Goal: Communication & Community: Participate in discussion

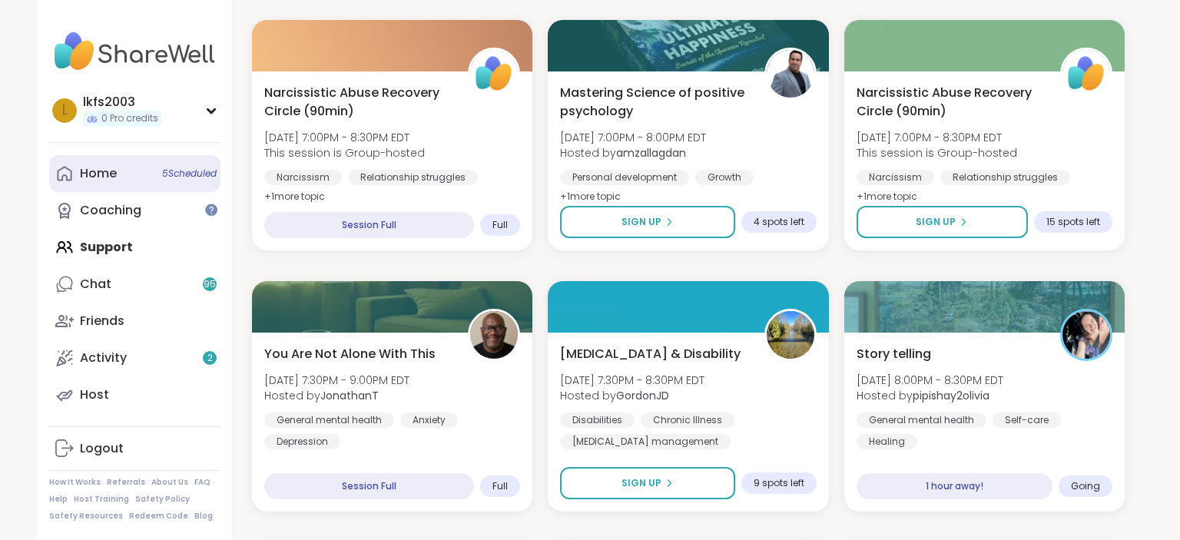
scroll to position [1270, 0]
click at [94, 177] on div "Home 5 Scheduled" at bounding box center [98, 173] width 37 height 17
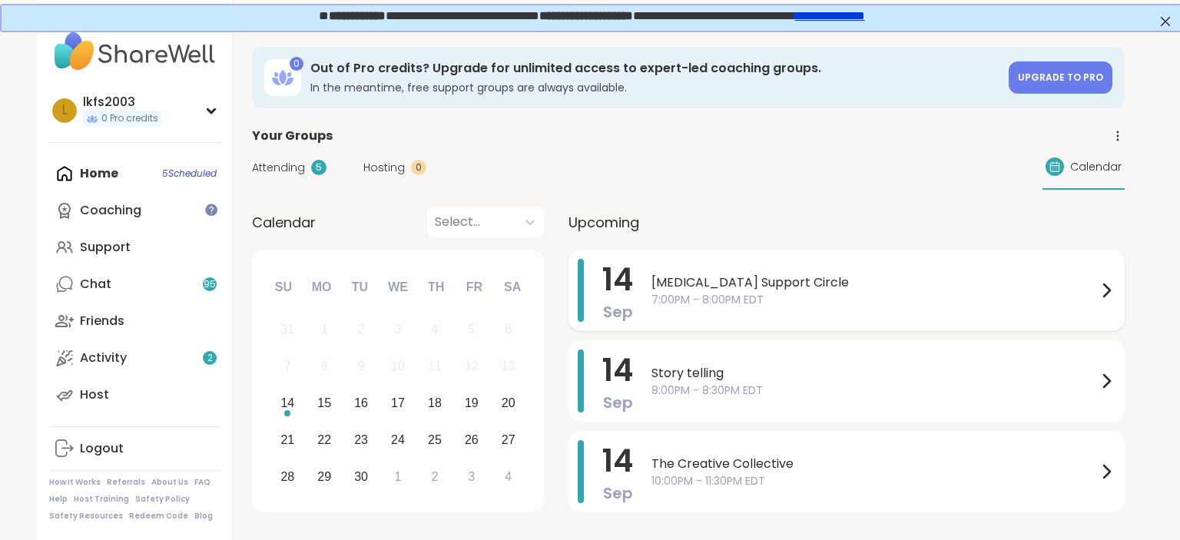
click at [897, 298] on span "7:00PM - 8:00PM EDT" at bounding box center [873, 300] width 445 height 16
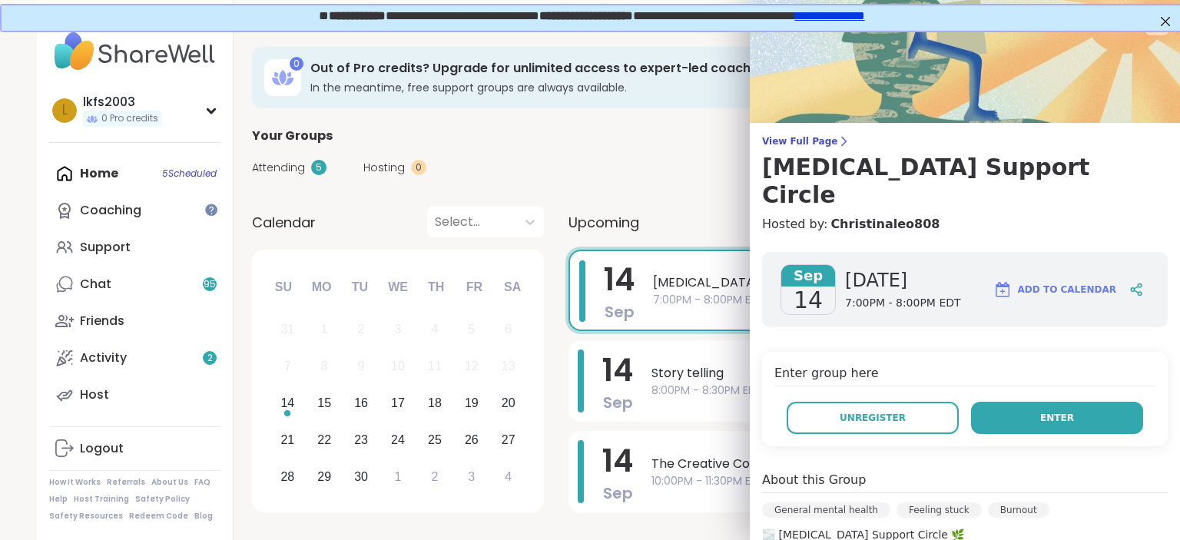
click at [1005, 402] on button "Enter" at bounding box center [1057, 418] width 172 height 32
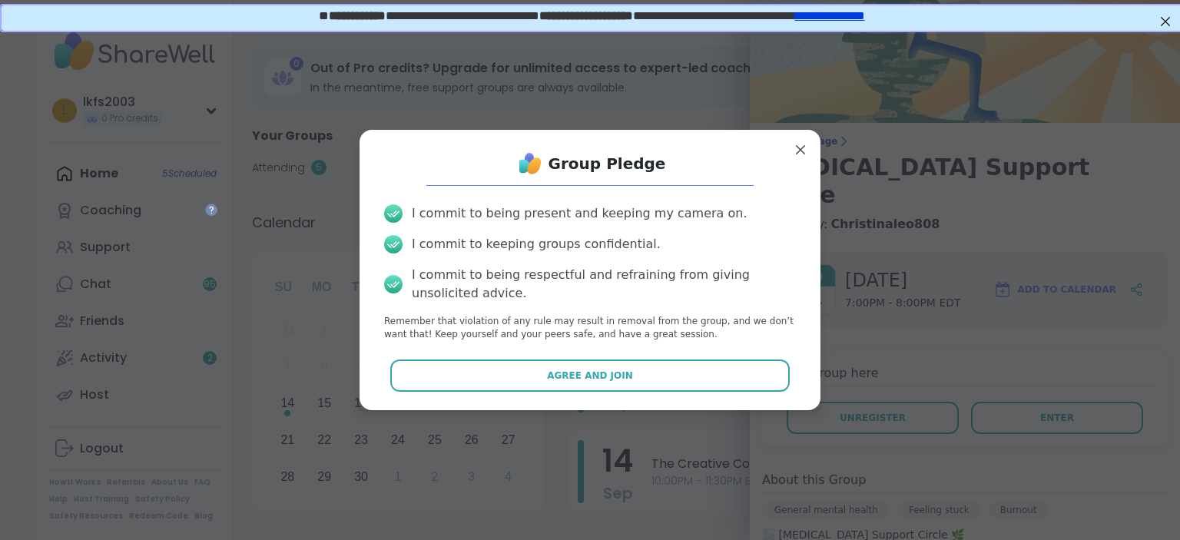
click at [739, 397] on div "Group Pledge I commit to being present and keeping my camera on. I commit to ke…" at bounding box center [590, 269] width 436 height 255
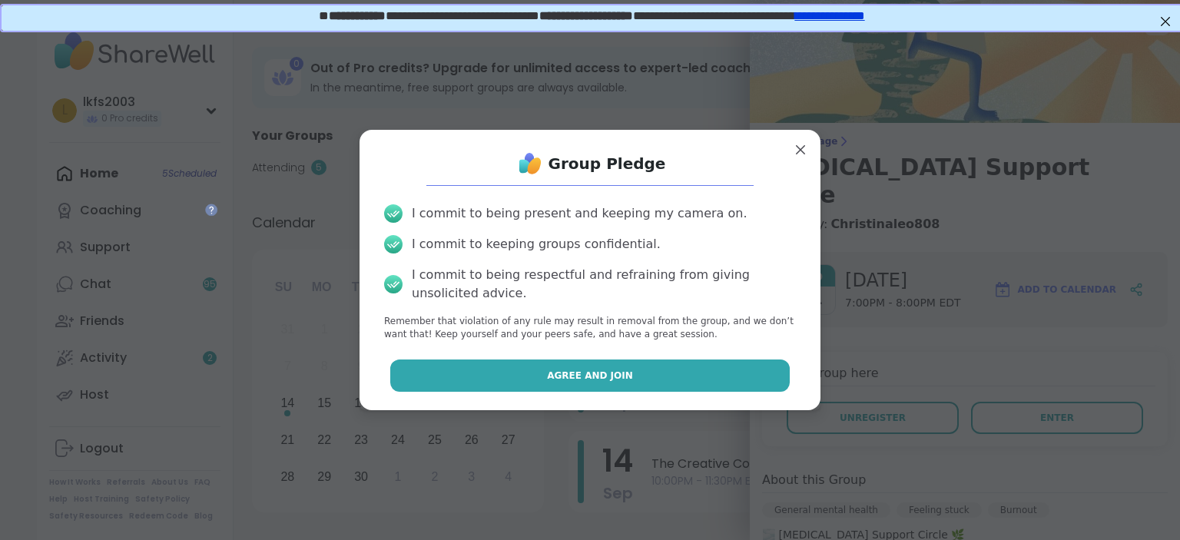
click at [736, 379] on button "Agree and Join" at bounding box center [590, 375] width 400 height 32
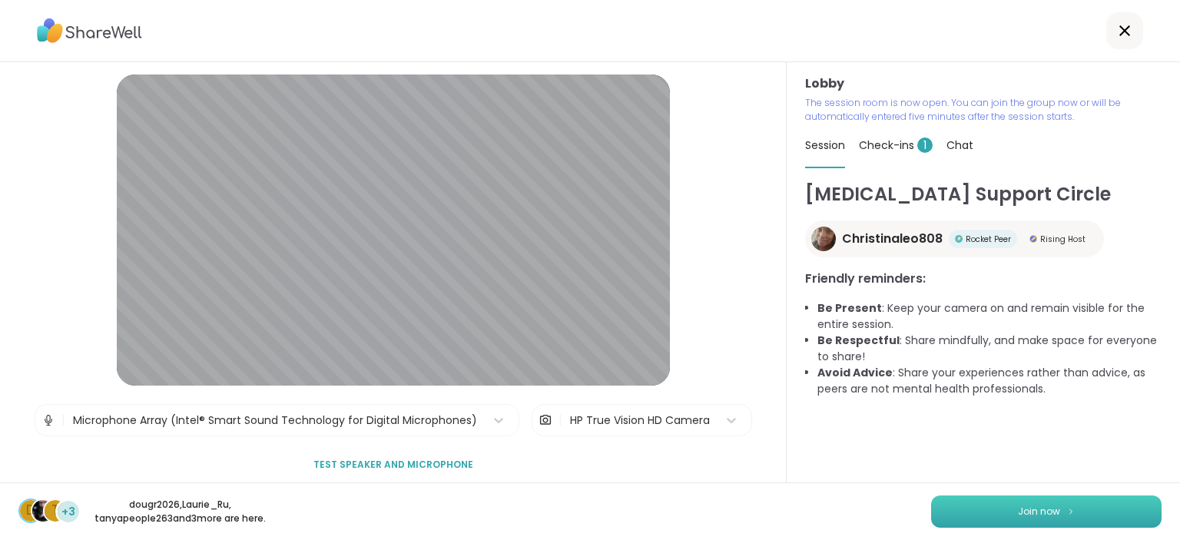
click at [996, 512] on button "Join now" at bounding box center [1046, 511] width 230 height 32
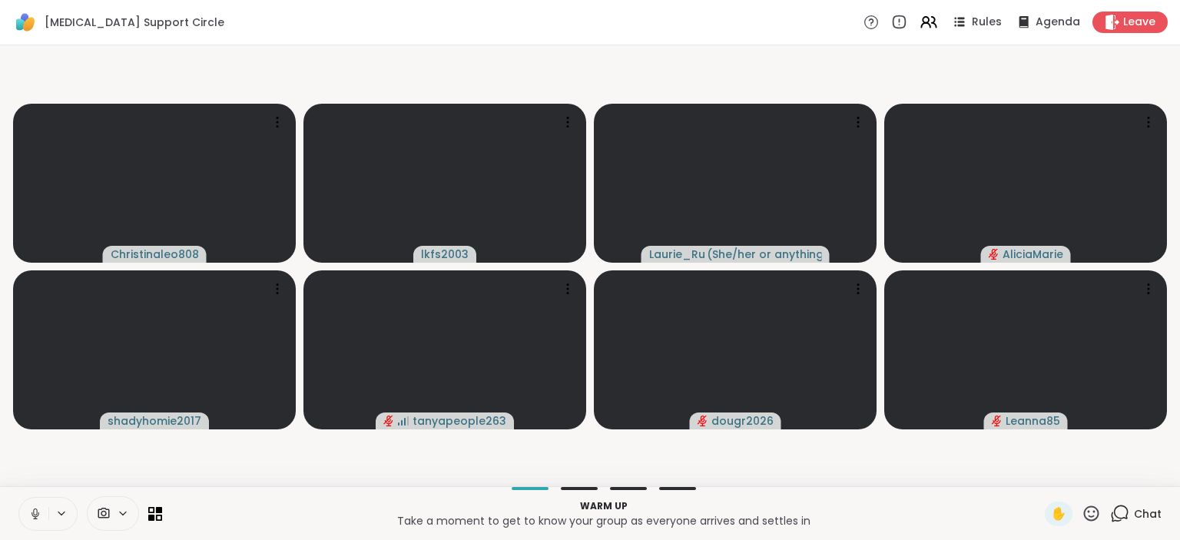
click at [41, 514] on icon at bounding box center [35, 514] width 14 height 14
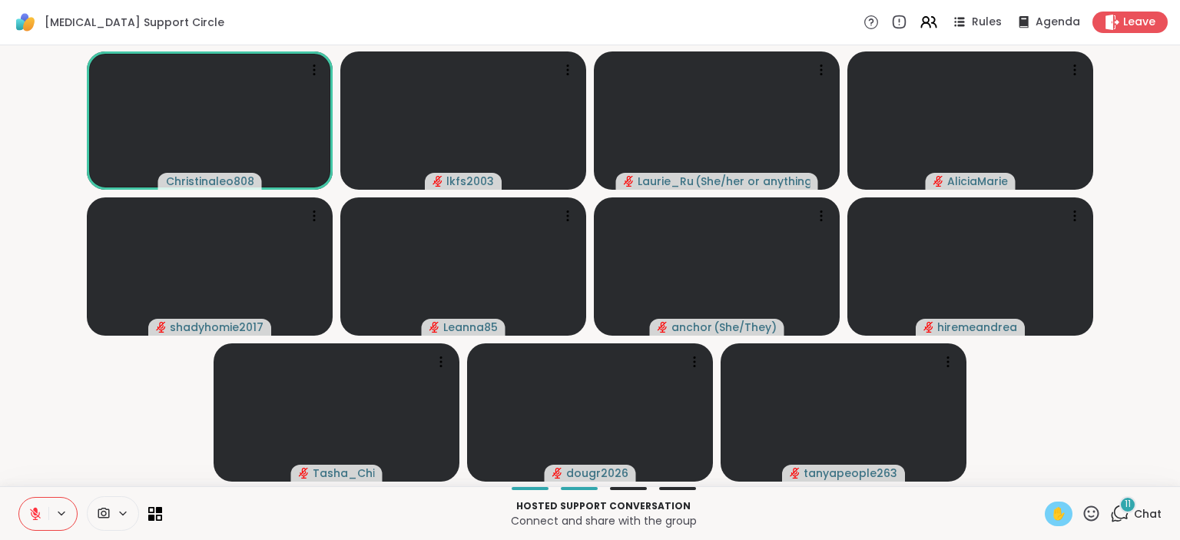
click at [1058, 508] on span "✋" at bounding box center [1058, 514] width 15 height 18
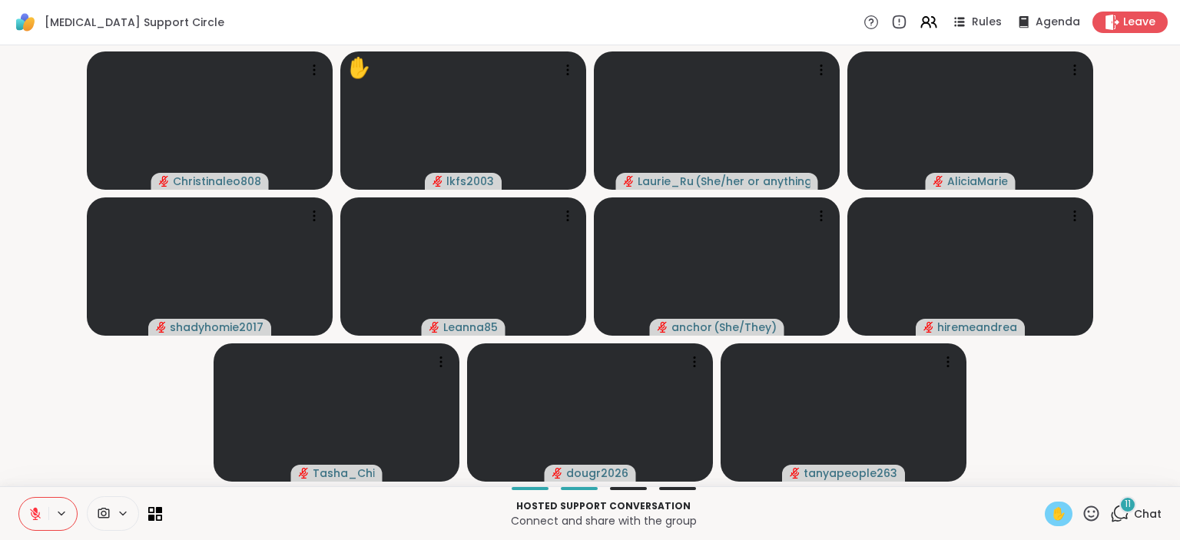
click at [35, 514] on icon at bounding box center [35, 513] width 11 height 11
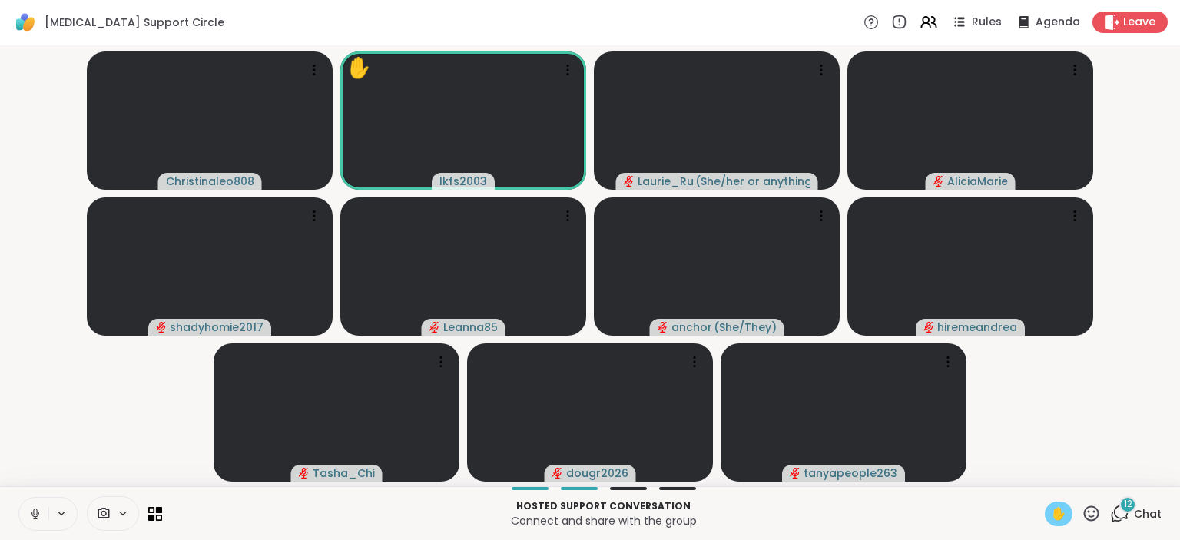
click at [40, 515] on icon at bounding box center [35, 514] width 14 height 14
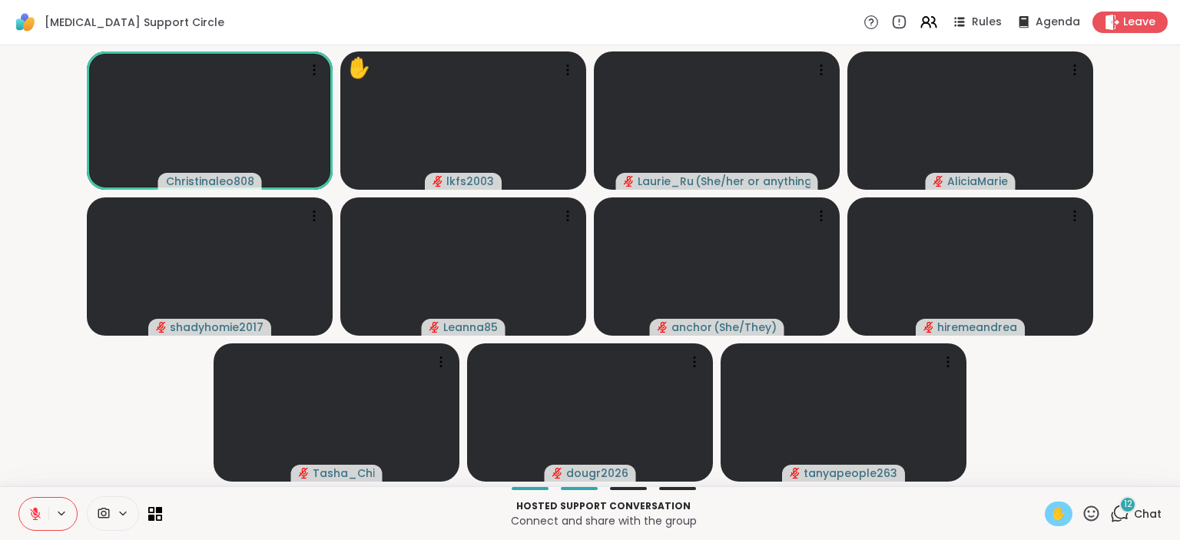
click at [40, 515] on icon at bounding box center [35, 514] width 14 height 14
click at [38, 513] on icon at bounding box center [35, 513] width 8 height 5
click at [35, 515] on icon at bounding box center [35, 513] width 11 height 11
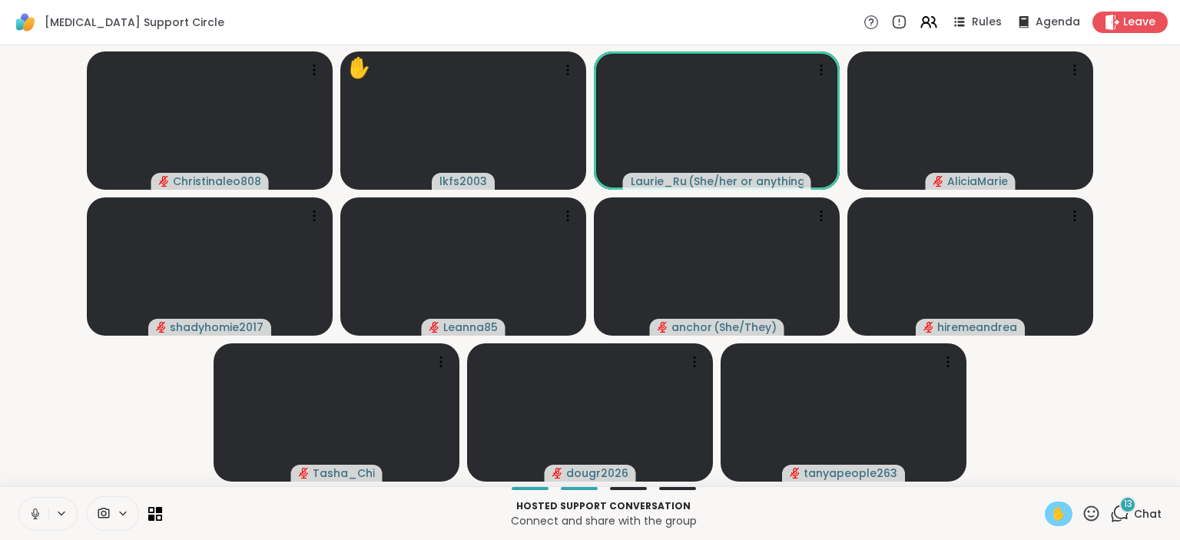
click at [38, 507] on icon at bounding box center [35, 514] width 14 height 14
click at [1060, 510] on span "✋" at bounding box center [1058, 514] width 15 height 18
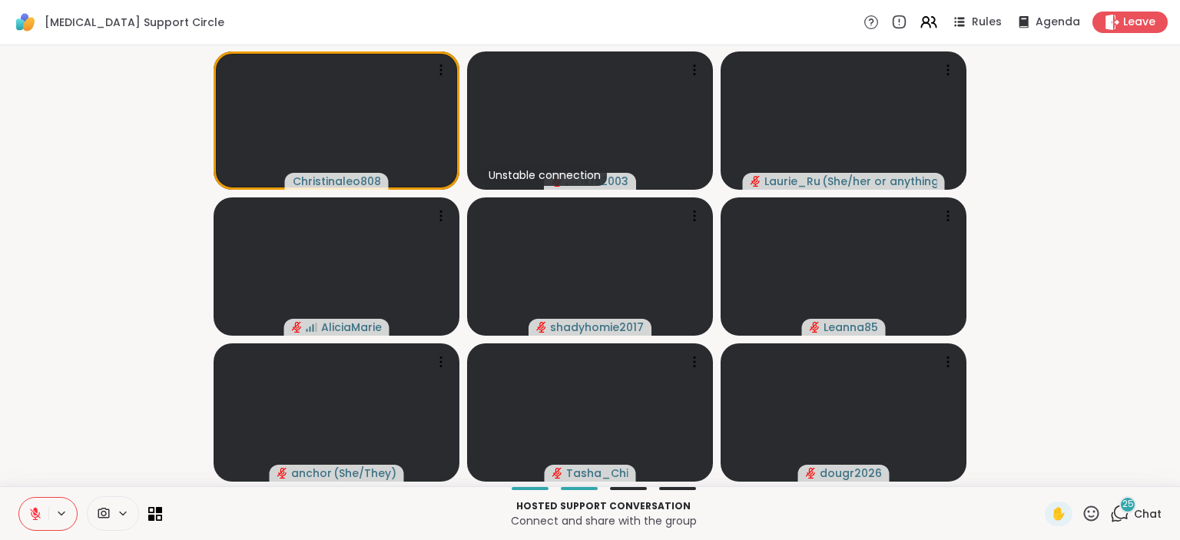
click at [1122, 118] on video-player-container "Christinaleo808 Unstable connection lkfs2003 Laurie_Ru ( She/her or anything el…" at bounding box center [589, 265] width 1161 height 428
click at [1178, 491] on div "Hosted support conversation Connect and share with the group ✋ 25 Chat" at bounding box center [590, 513] width 1180 height 54
click at [1141, 20] on span "Leave" at bounding box center [1140, 23] width 34 height 16
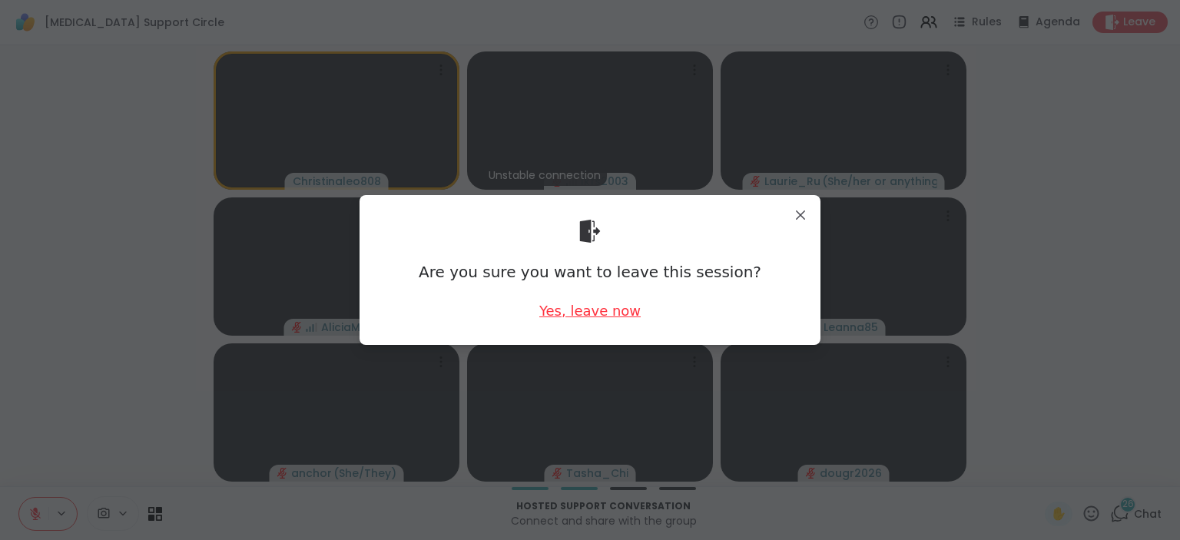
click at [614, 311] on div "Yes, leave now" at bounding box center [589, 310] width 101 height 19
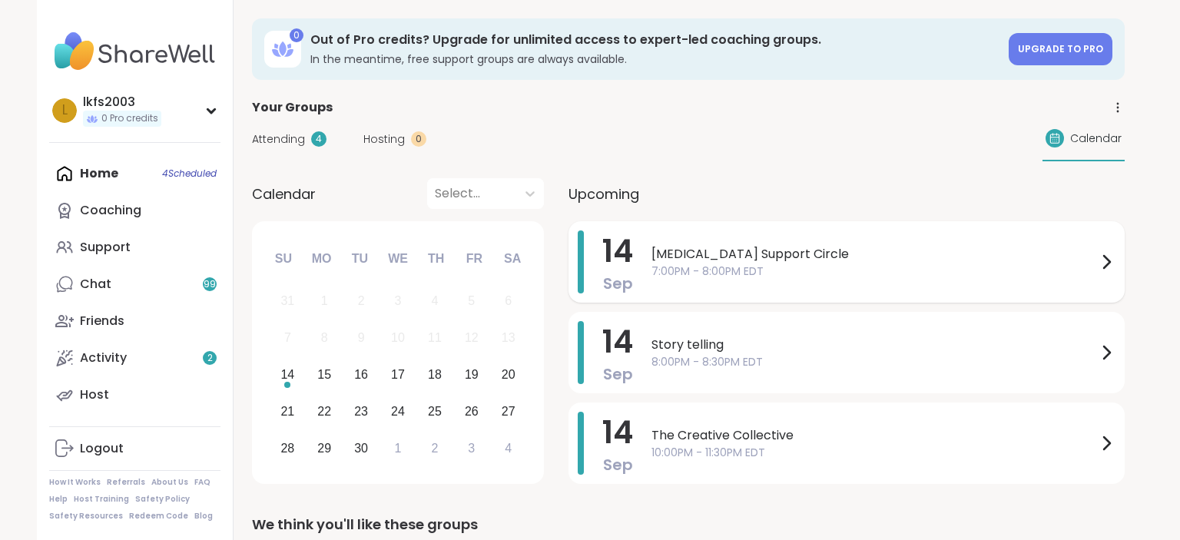
click at [708, 251] on span "[MEDICAL_DATA] Support Circle" at bounding box center [873, 254] width 445 height 18
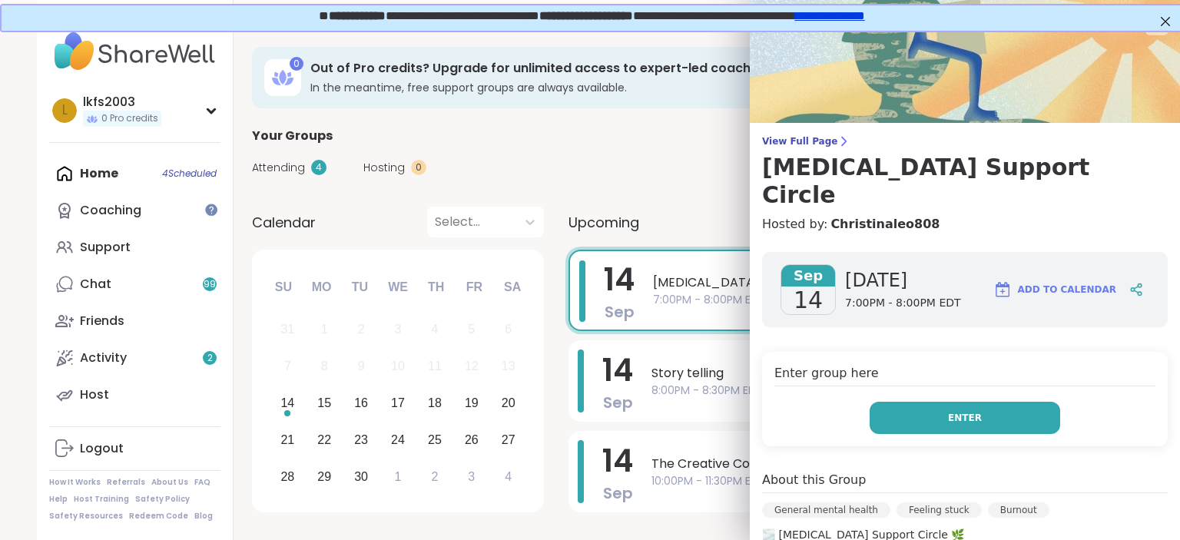
click at [955, 411] on span "Enter" at bounding box center [965, 418] width 34 height 14
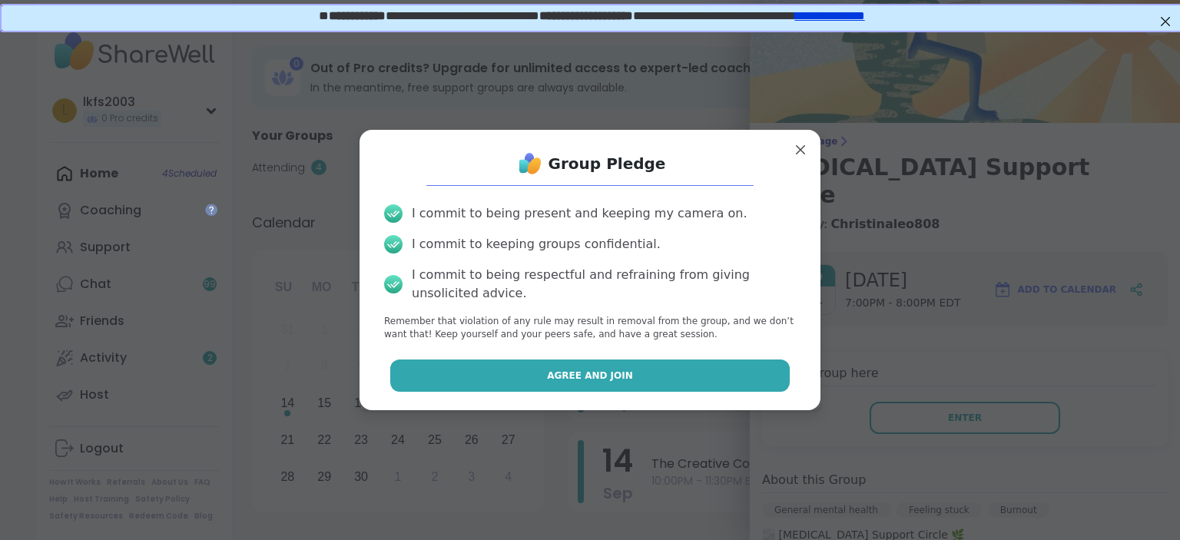
click at [781, 370] on button "Agree and Join" at bounding box center [590, 375] width 400 height 32
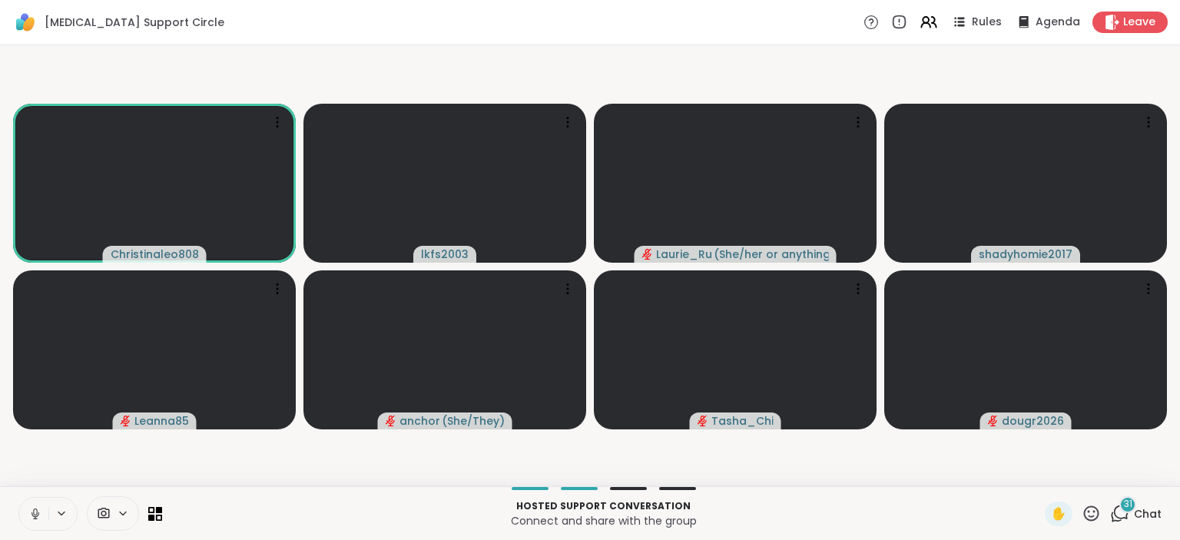
click at [38, 509] on icon at bounding box center [35, 514] width 14 height 14
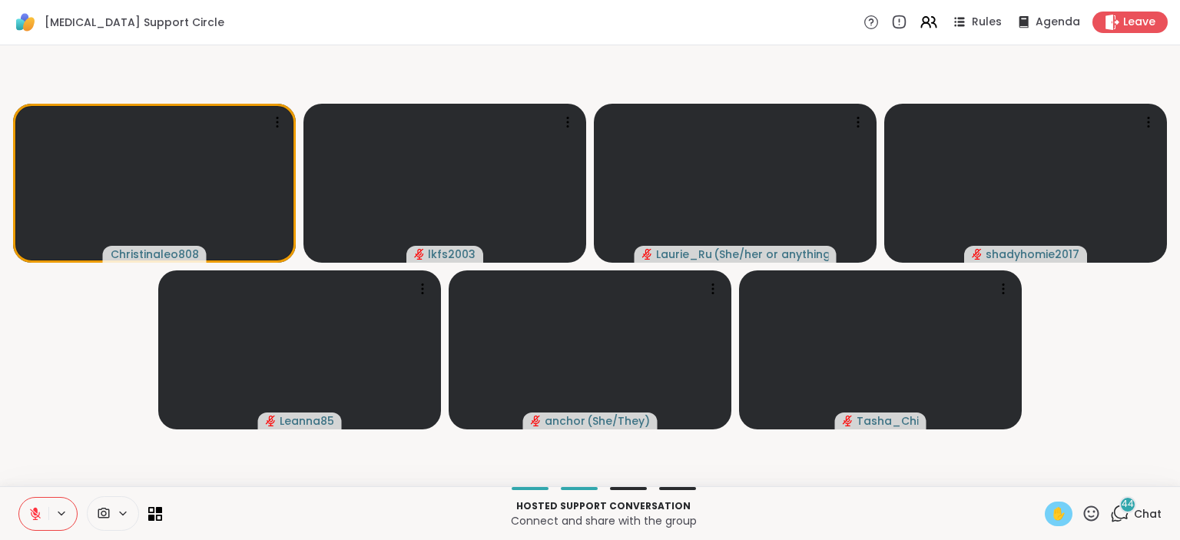
click at [1063, 511] on span "✋" at bounding box center [1058, 514] width 15 height 18
click at [38, 508] on icon at bounding box center [35, 514] width 14 height 14
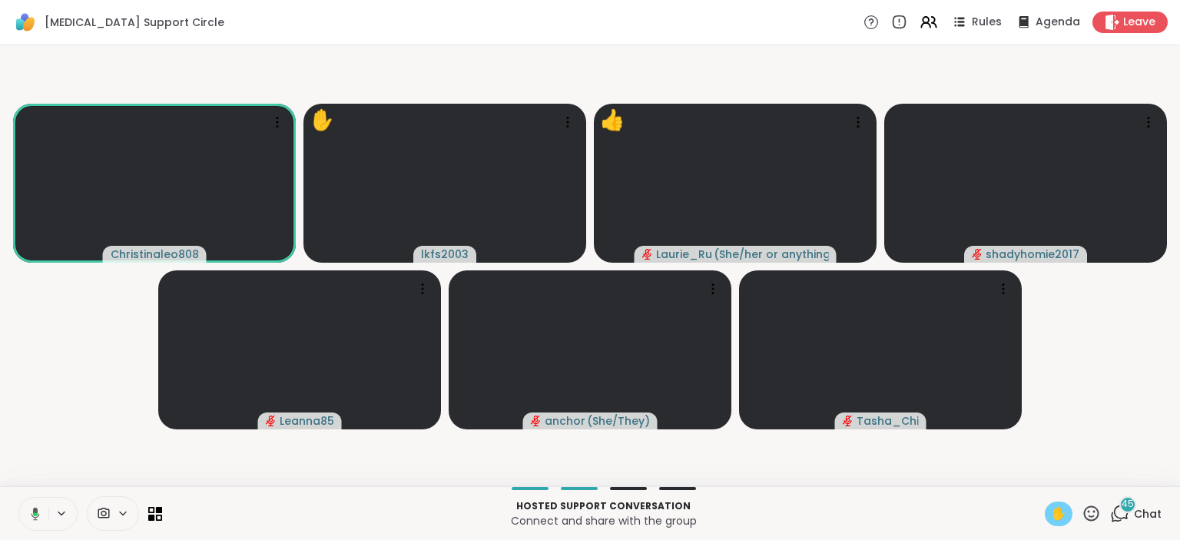
click at [35, 522] on button at bounding box center [32, 514] width 31 height 32
click at [1054, 514] on span "✋" at bounding box center [1058, 514] width 15 height 18
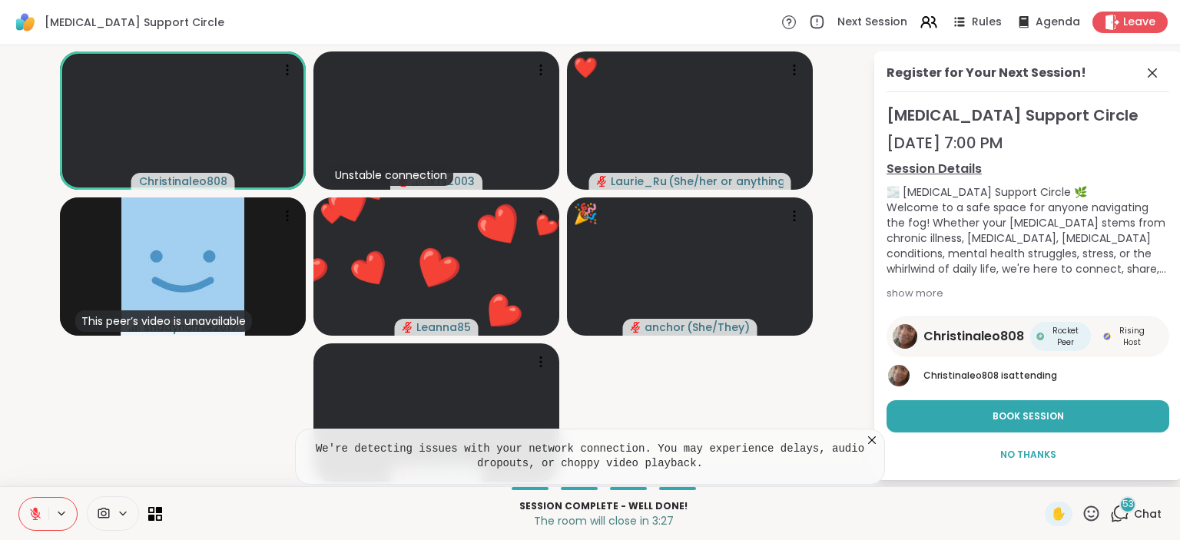
click at [1100, 521] on icon at bounding box center [1090, 513] width 19 height 19
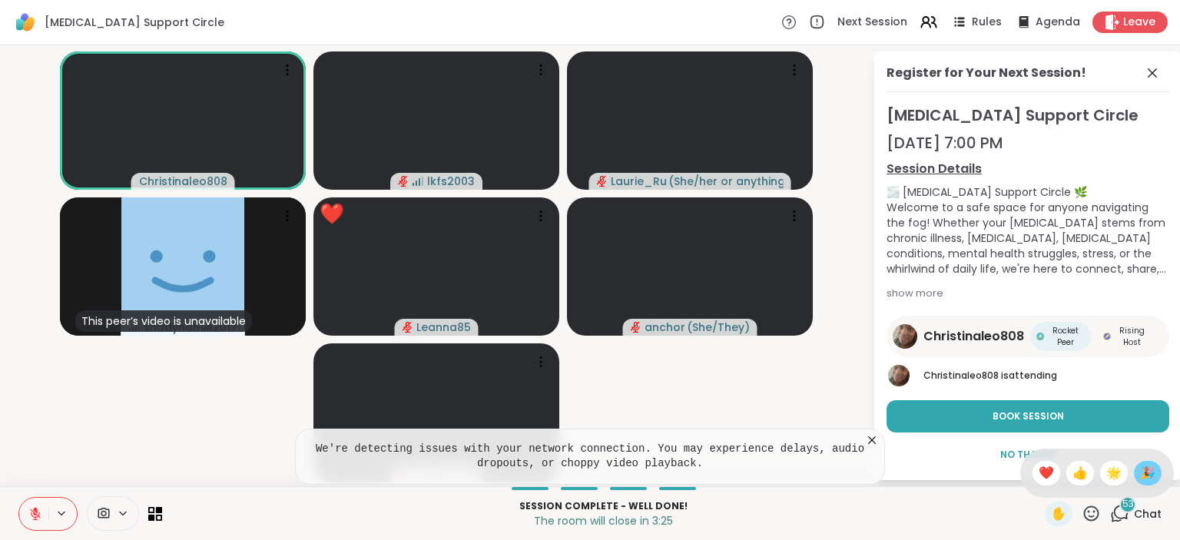
click at [1144, 477] on span "🎉" at bounding box center [1147, 473] width 15 height 18
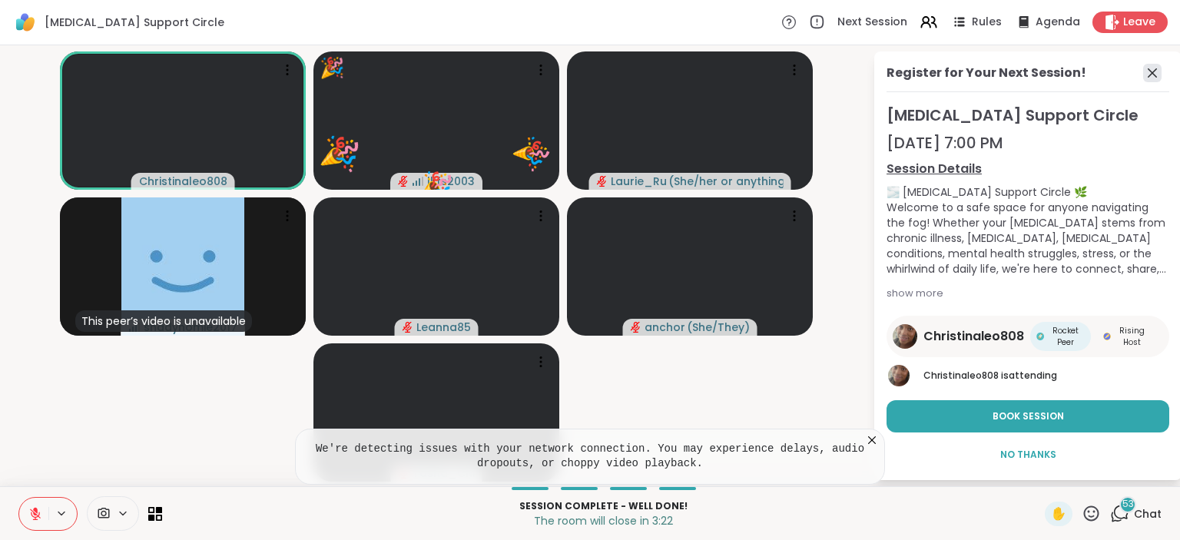
click at [1153, 75] on icon at bounding box center [1152, 73] width 18 height 18
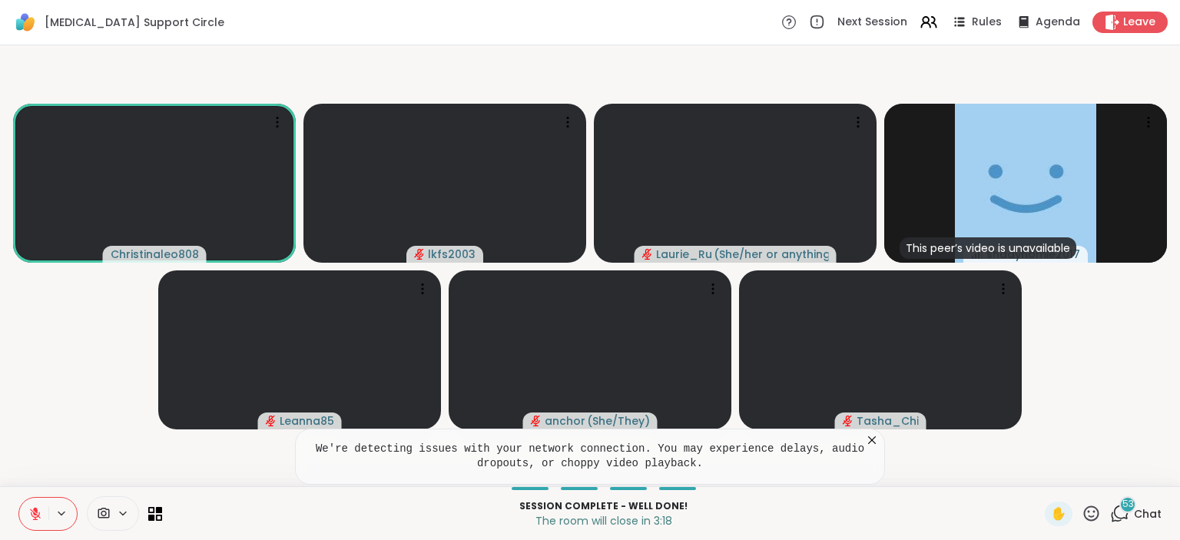
click at [1100, 515] on icon at bounding box center [1090, 513] width 19 height 19
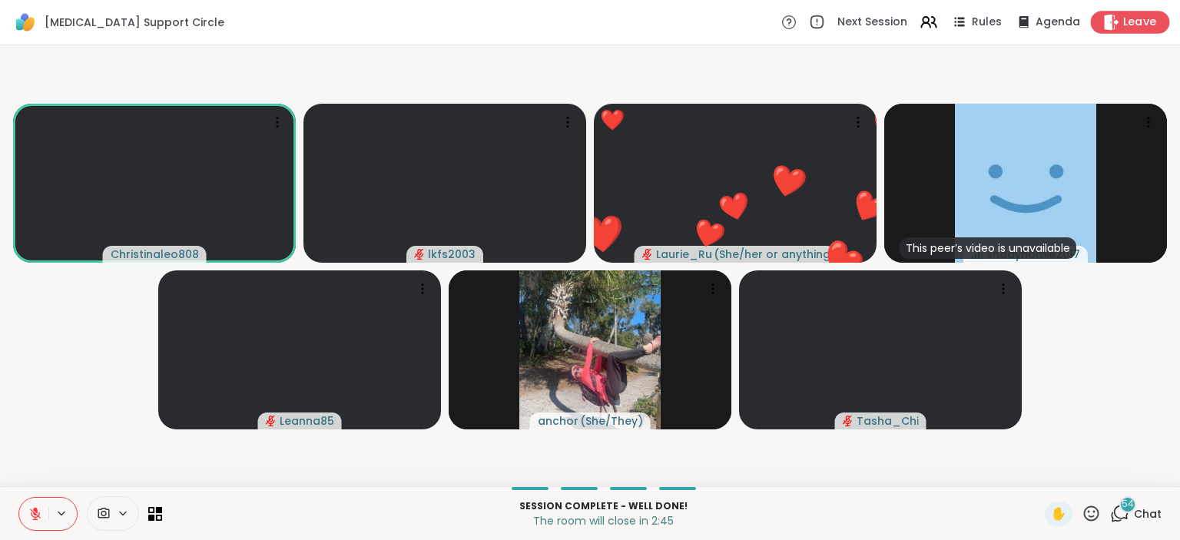
click at [1160, 20] on div "Leave" at bounding box center [1129, 22] width 79 height 22
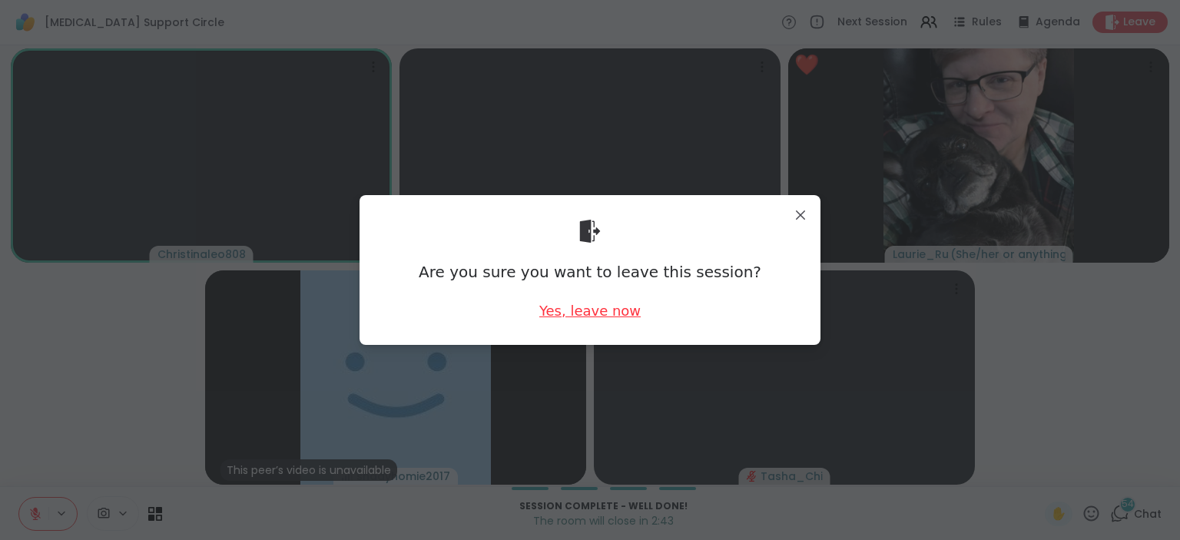
click at [577, 318] on div "Yes, leave now" at bounding box center [589, 310] width 101 height 19
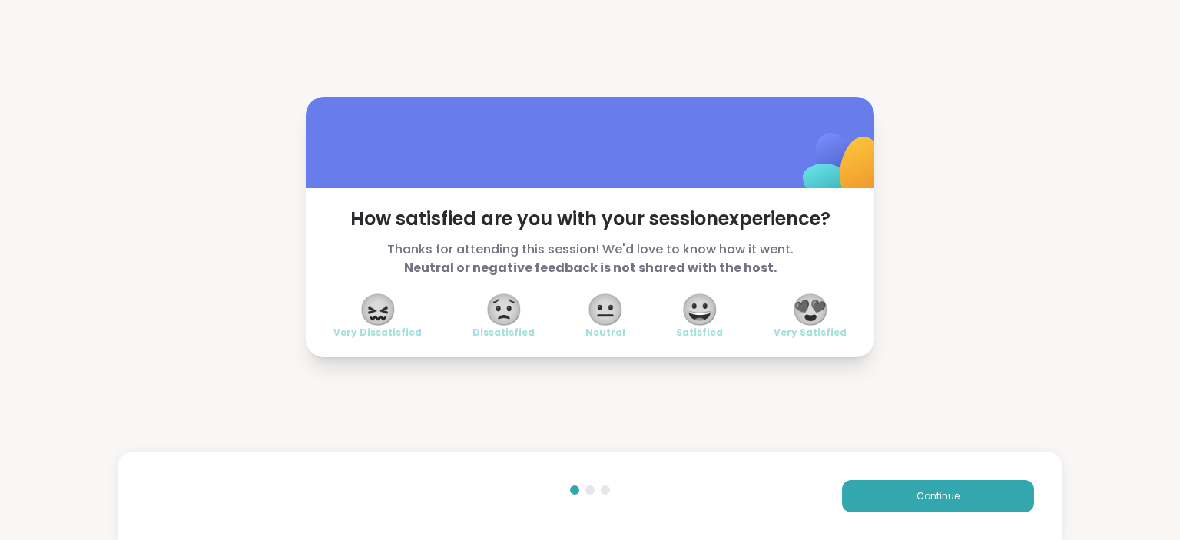
click at [821, 306] on span "😍" at bounding box center [810, 310] width 38 height 28
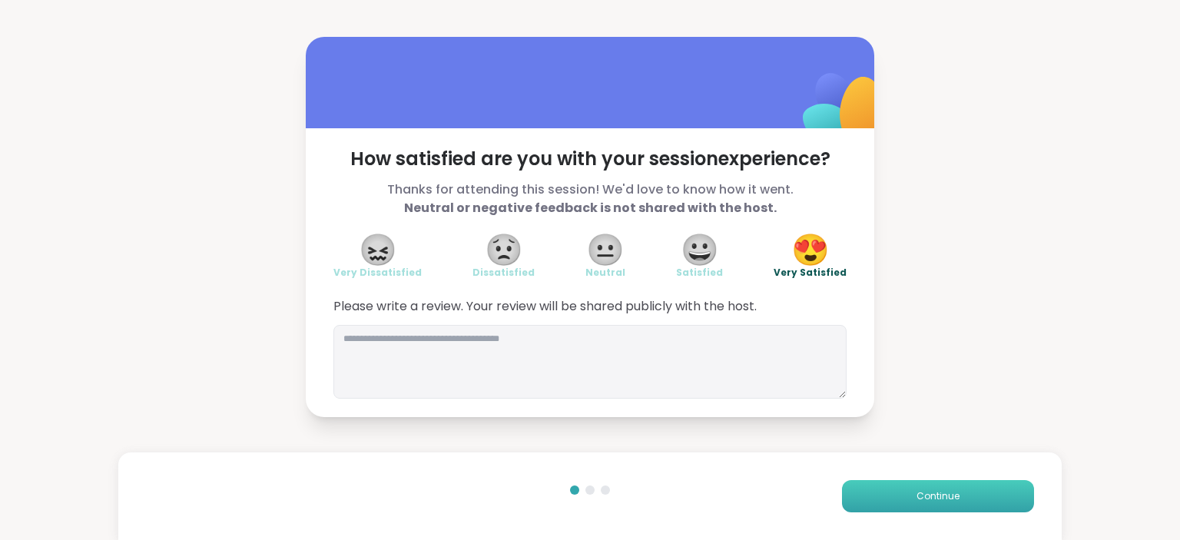
click at [923, 502] on span "Continue" at bounding box center [937, 496] width 43 height 14
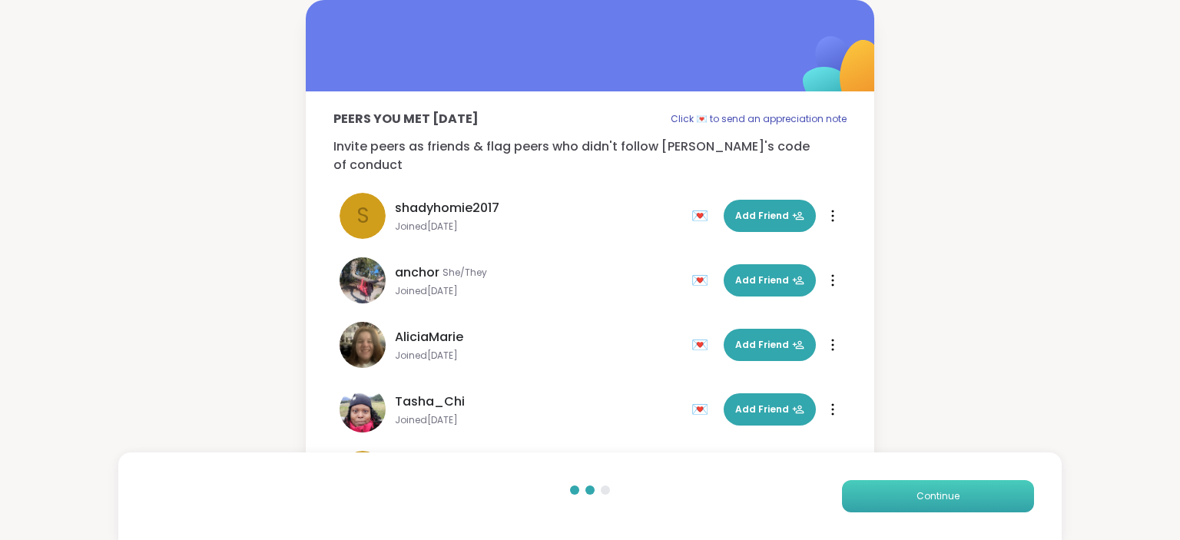
click at [924, 504] on button "Continue" at bounding box center [938, 496] width 192 height 32
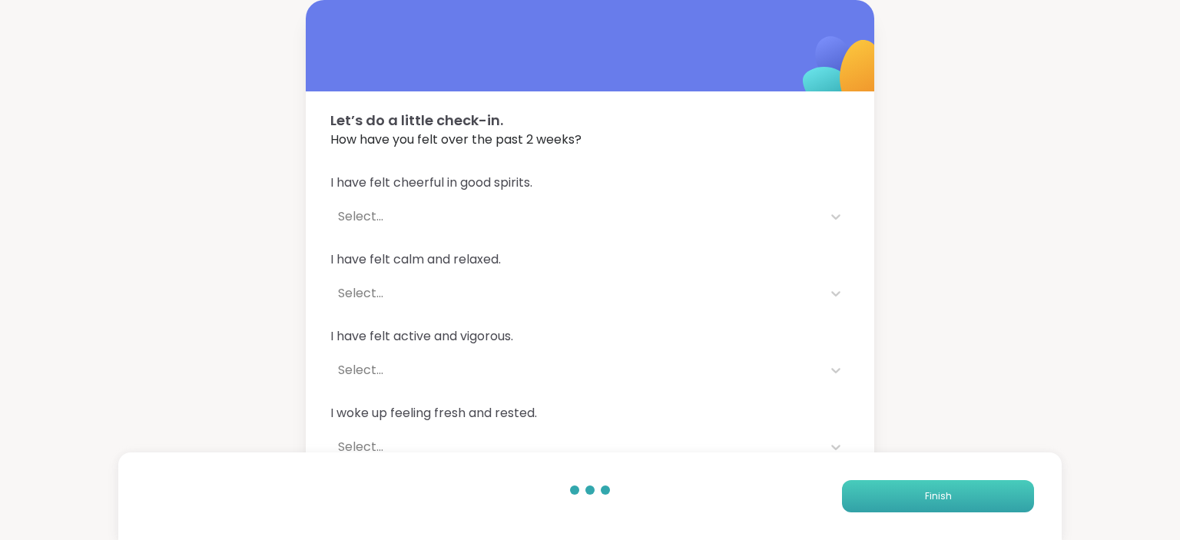
click at [924, 504] on button "Finish" at bounding box center [938, 496] width 192 height 32
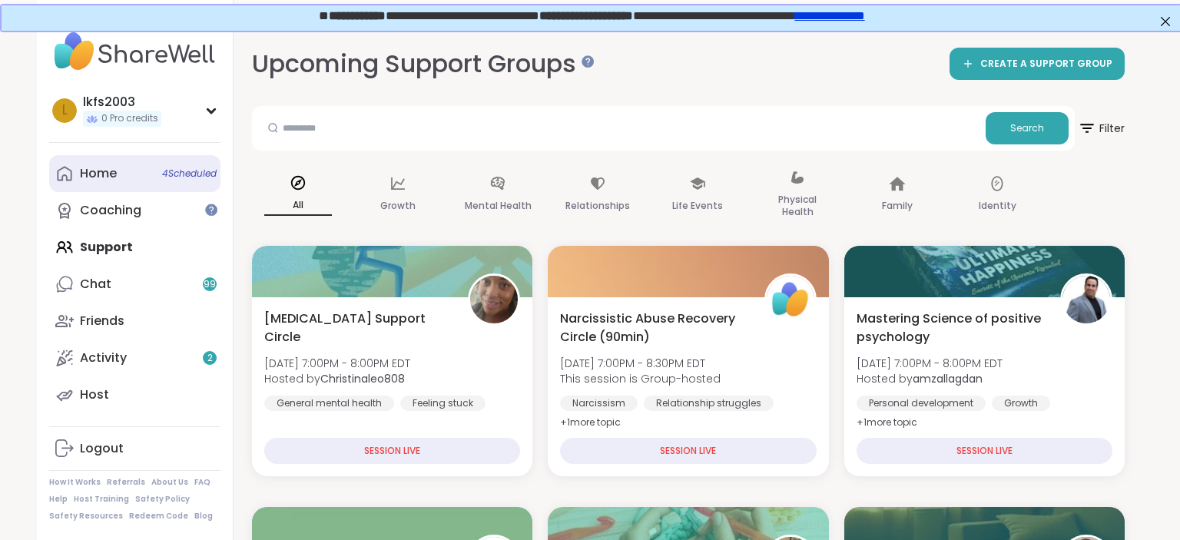
click at [114, 180] on div "Home 4 Scheduled" at bounding box center [98, 173] width 37 height 17
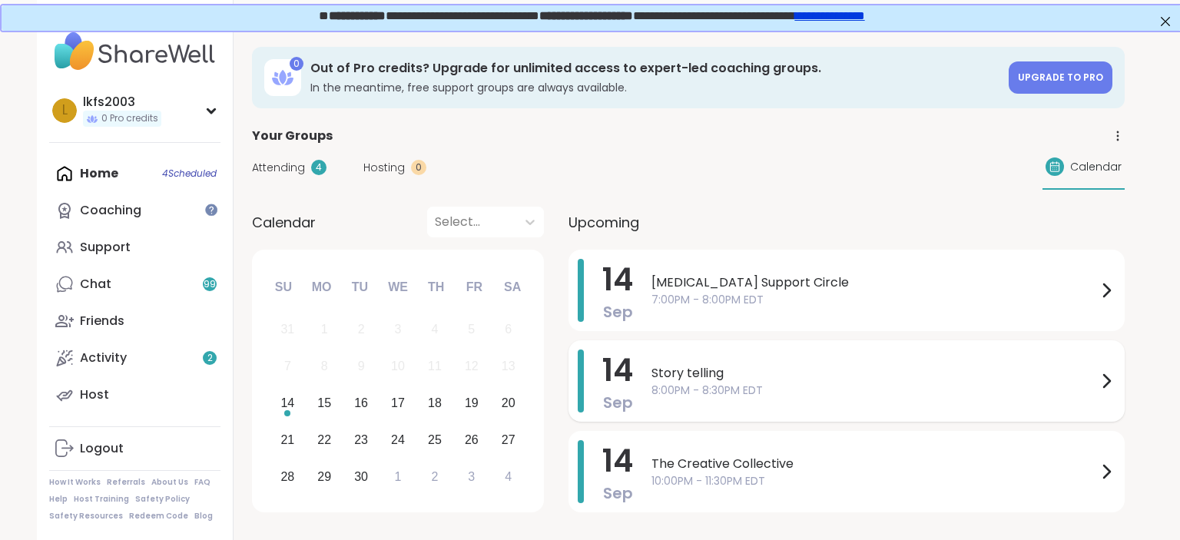
click at [702, 374] on span "Story telling" at bounding box center [873, 373] width 445 height 18
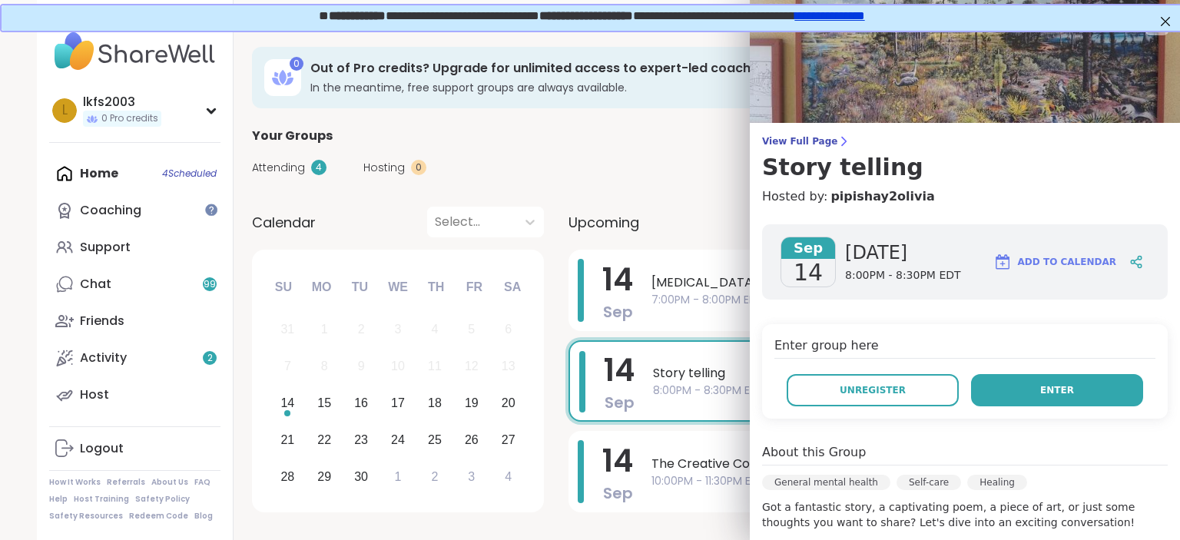
click at [985, 379] on button "Enter" at bounding box center [1057, 390] width 172 height 32
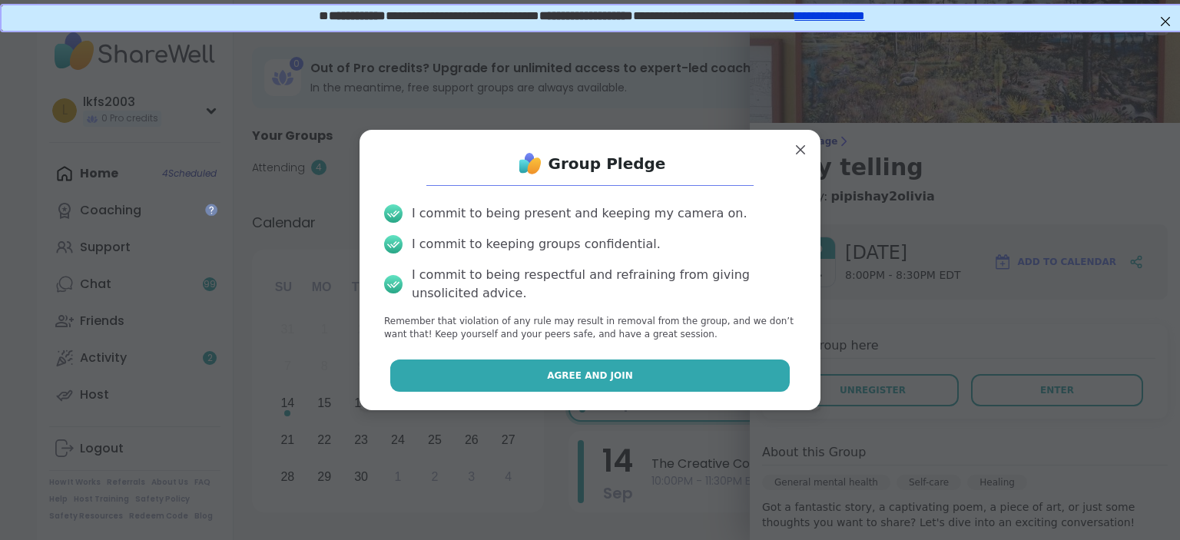
click at [743, 379] on button "Agree and Join" at bounding box center [590, 375] width 400 height 32
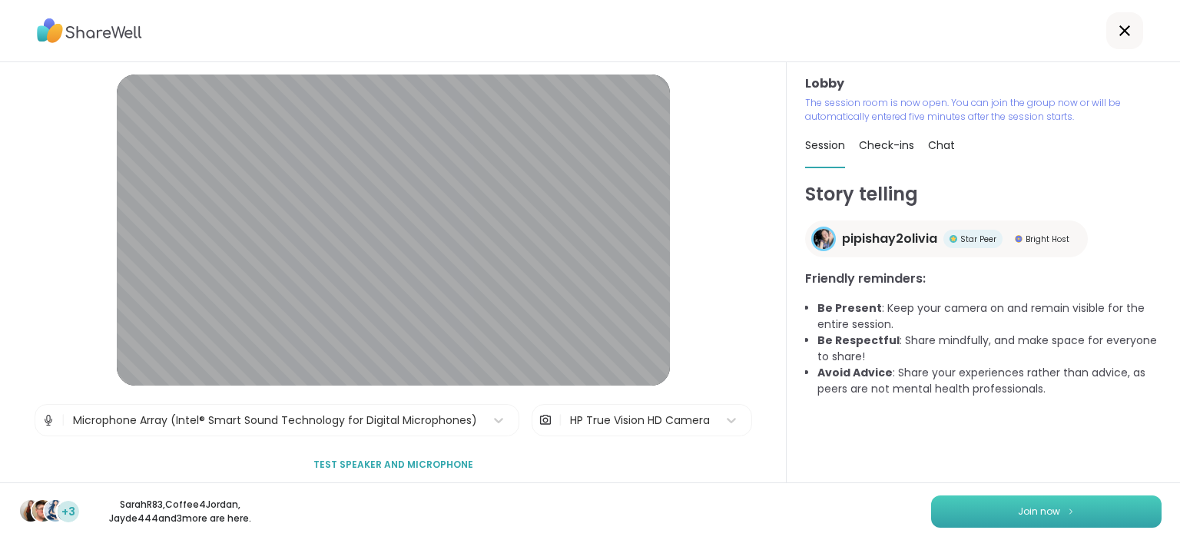
click at [986, 501] on button "Join now" at bounding box center [1046, 511] width 230 height 32
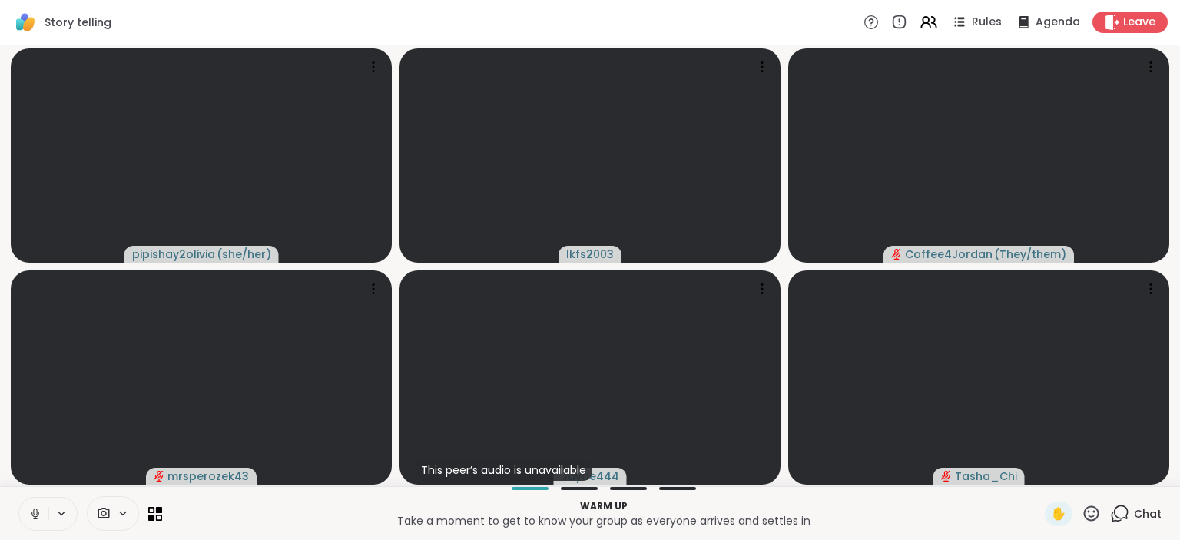
click at [35, 515] on icon at bounding box center [35, 514] width 14 height 14
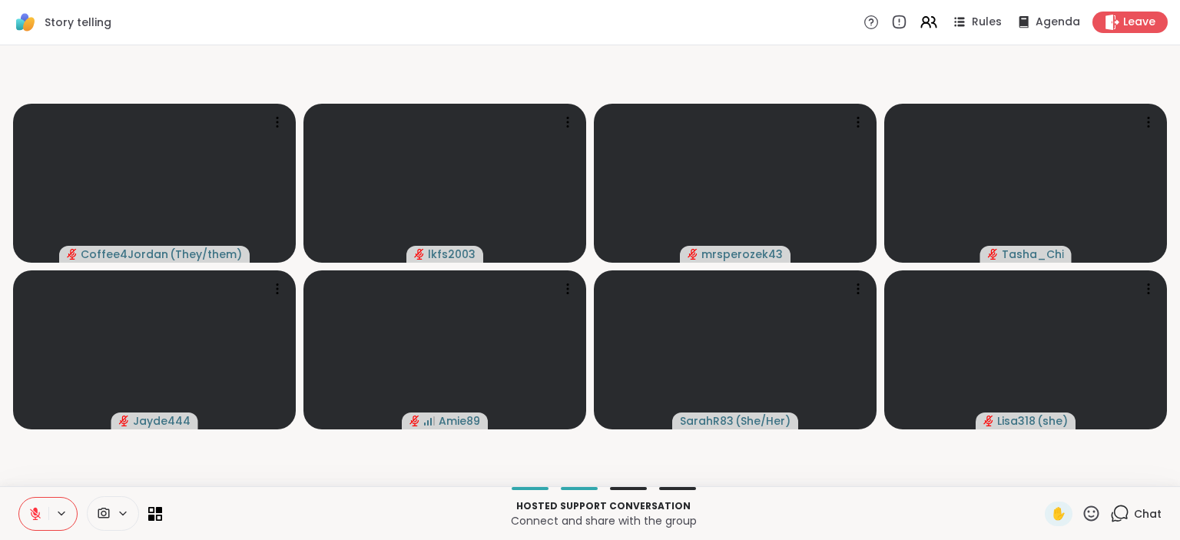
click at [38, 511] on icon at bounding box center [35, 514] width 14 height 14
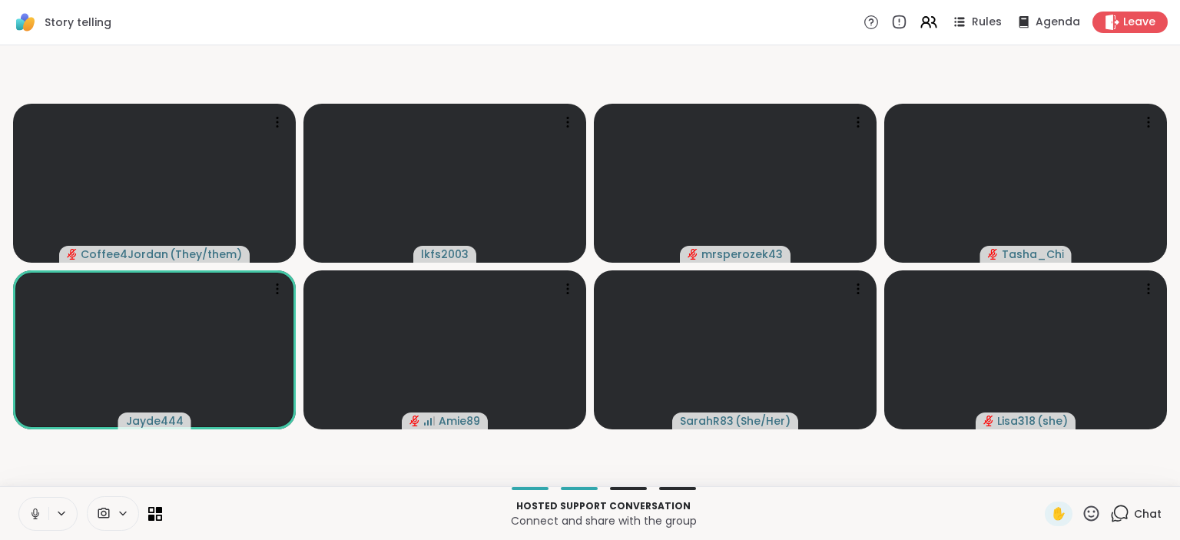
click at [31, 517] on icon at bounding box center [35, 514] width 14 height 14
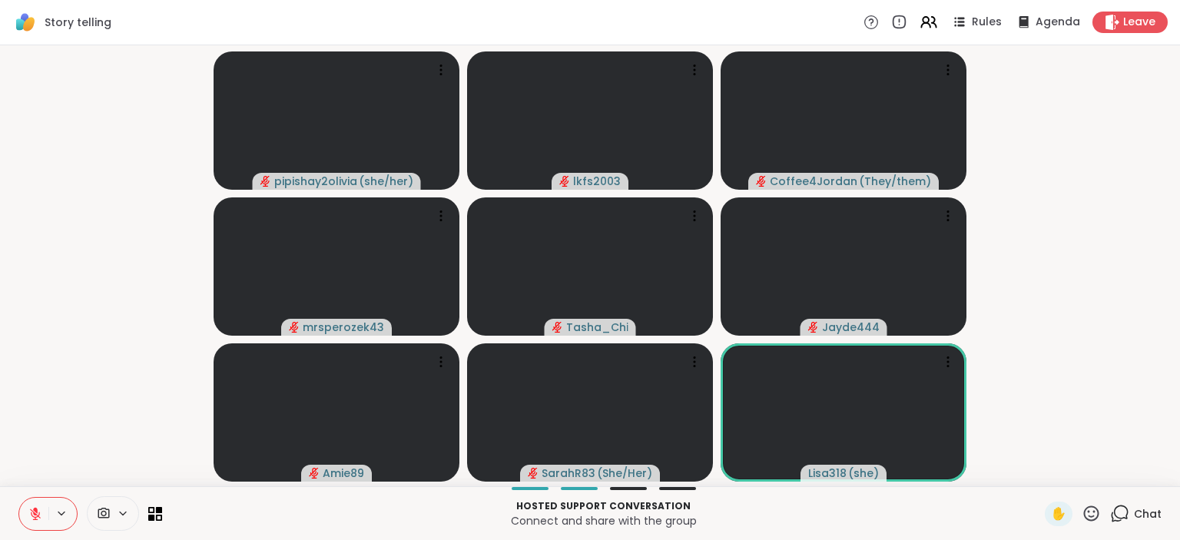
click at [1092, 519] on icon at bounding box center [1090, 513] width 19 height 19
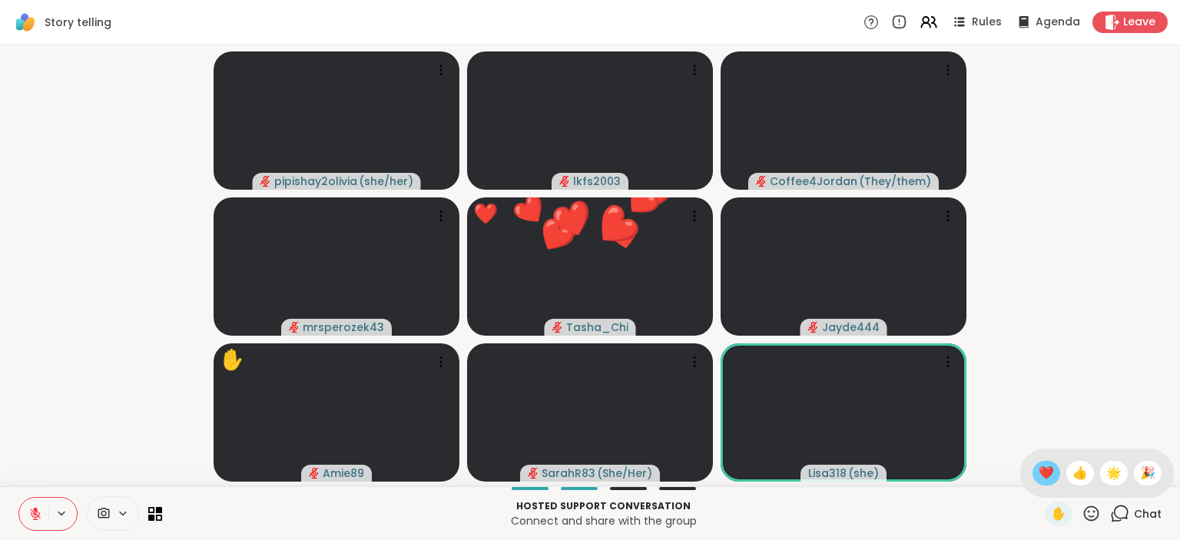
click at [1043, 476] on span "❤️" at bounding box center [1045, 473] width 15 height 18
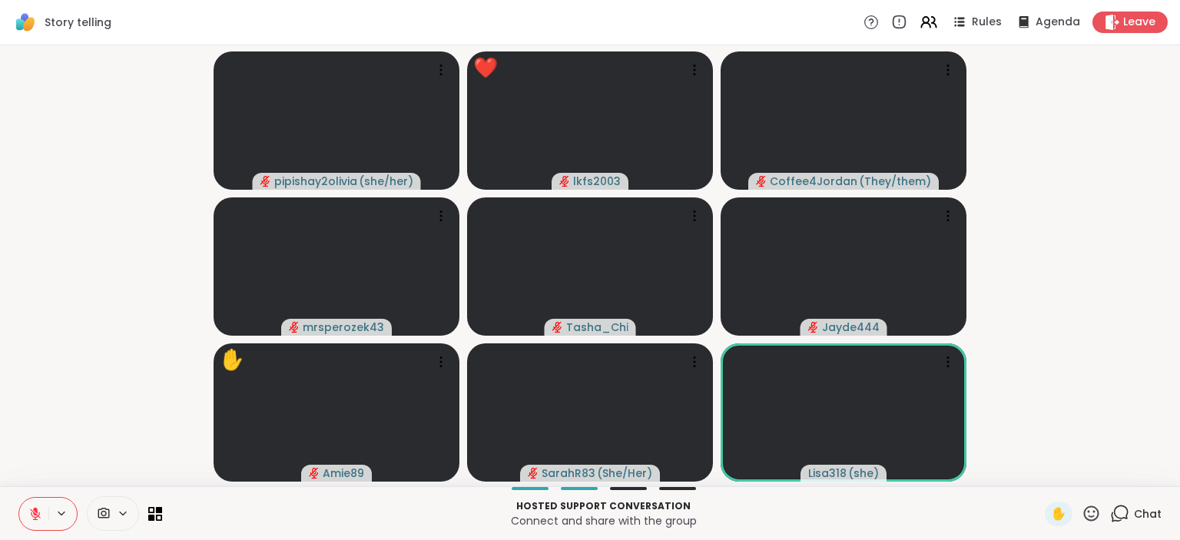
click at [1095, 508] on icon at bounding box center [1091, 512] width 15 height 15
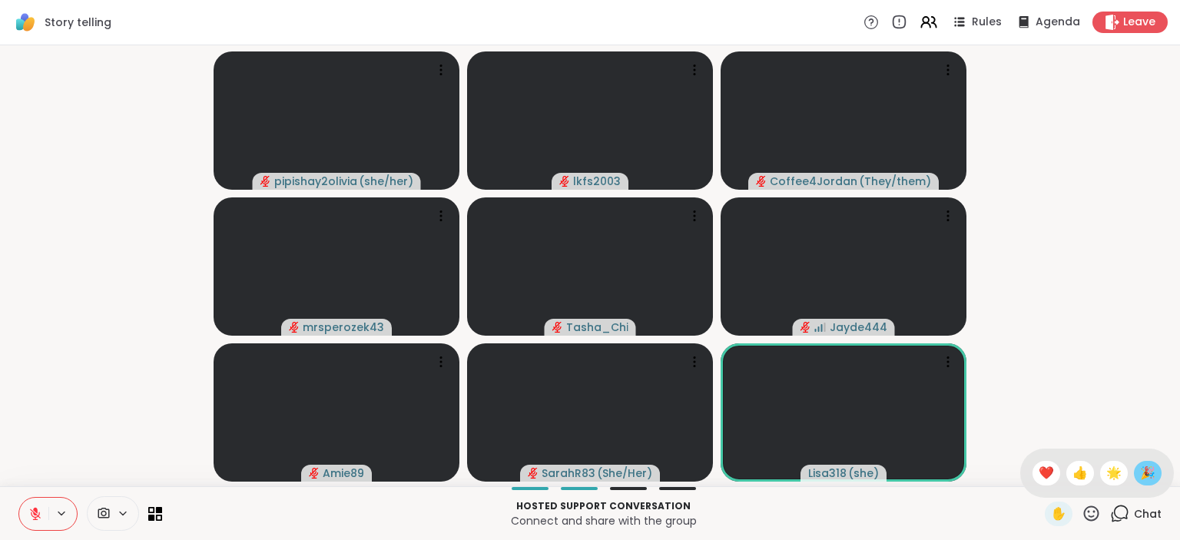
click at [1150, 477] on span "🎉" at bounding box center [1147, 473] width 15 height 18
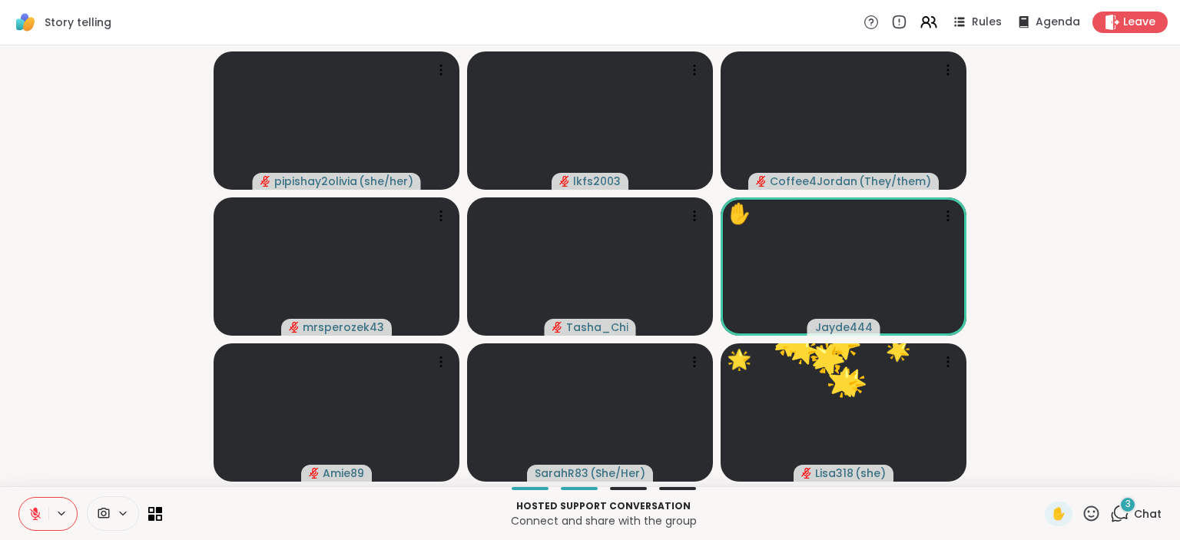
click at [1094, 517] on icon at bounding box center [1091, 512] width 15 height 15
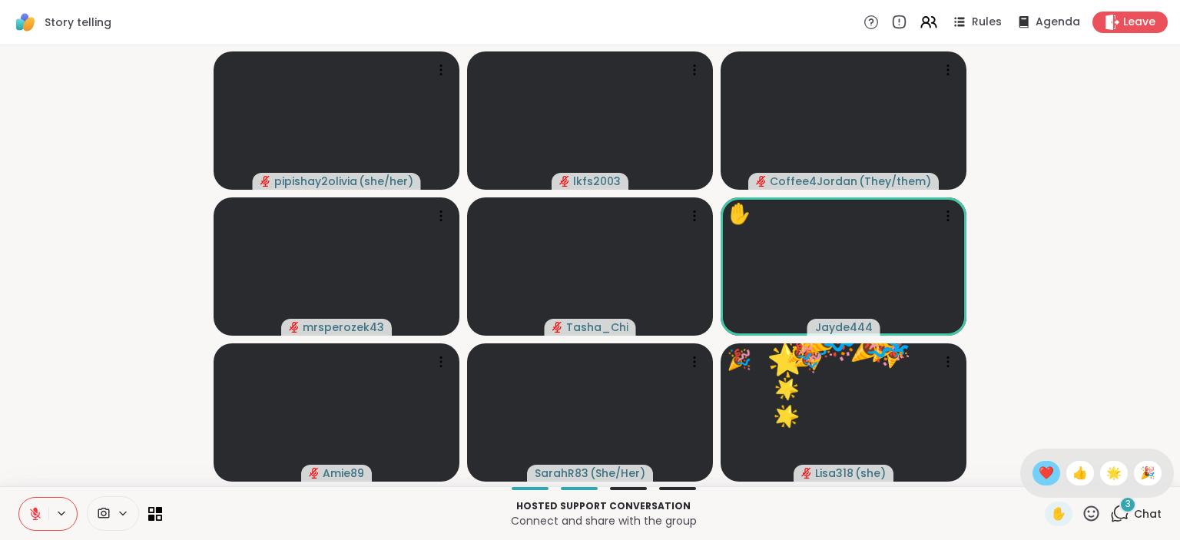
click at [1044, 474] on span "❤️" at bounding box center [1045, 473] width 15 height 18
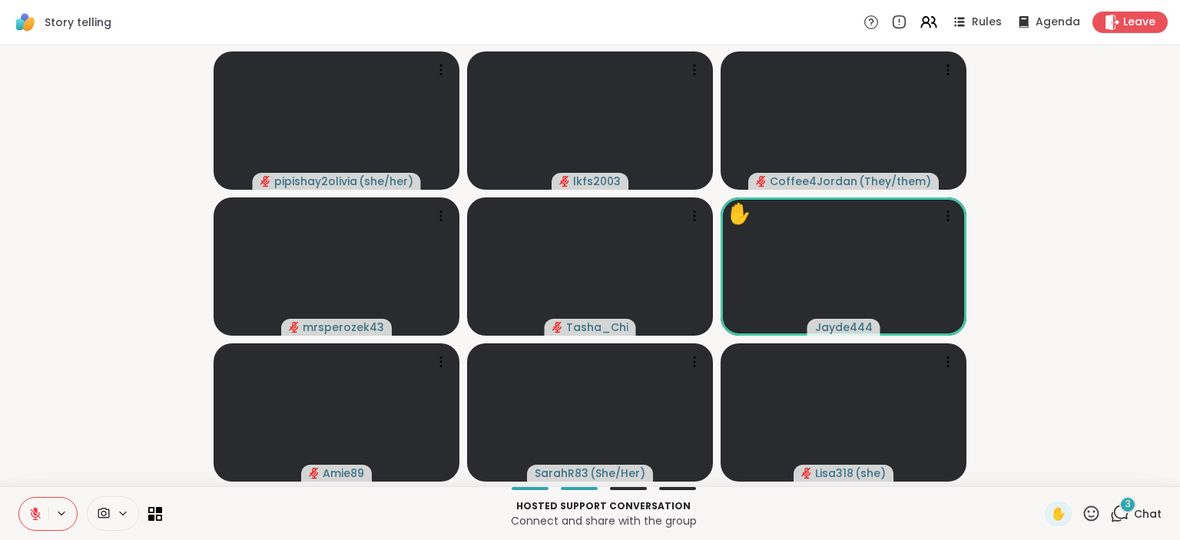
click at [1093, 508] on icon at bounding box center [1090, 513] width 19 height 19
click at [1142, 470] on span "🎉" at bounding box center [1147, 473] width 15 height 18
click at [35, 508] on icon at bounding box center [35, 510] width 5 height 6
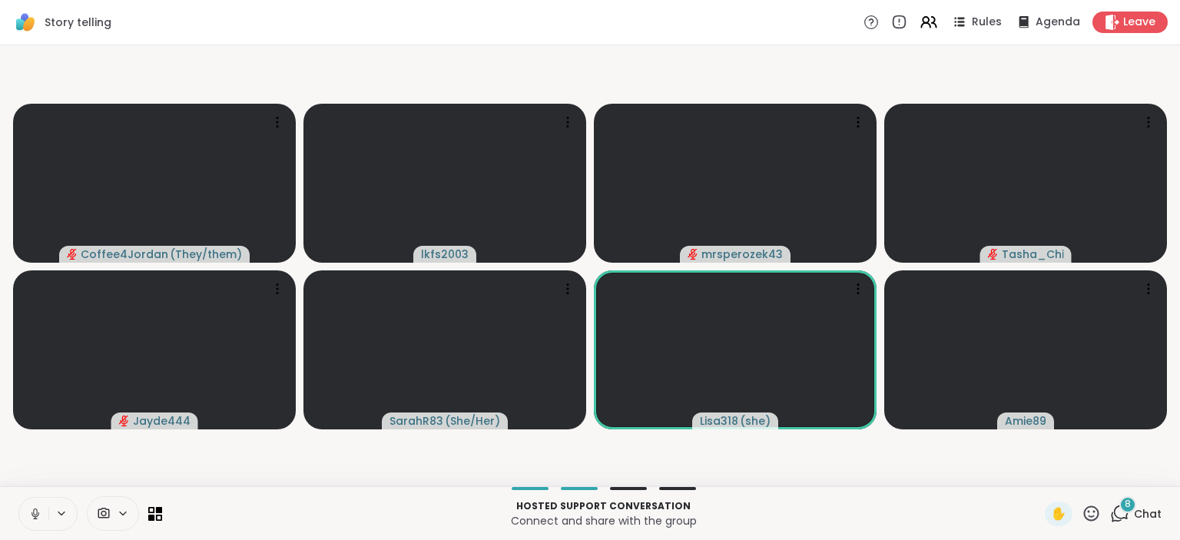
click at [1092, 519] on icon at bounding box center [1090, 513] width 19 height 19
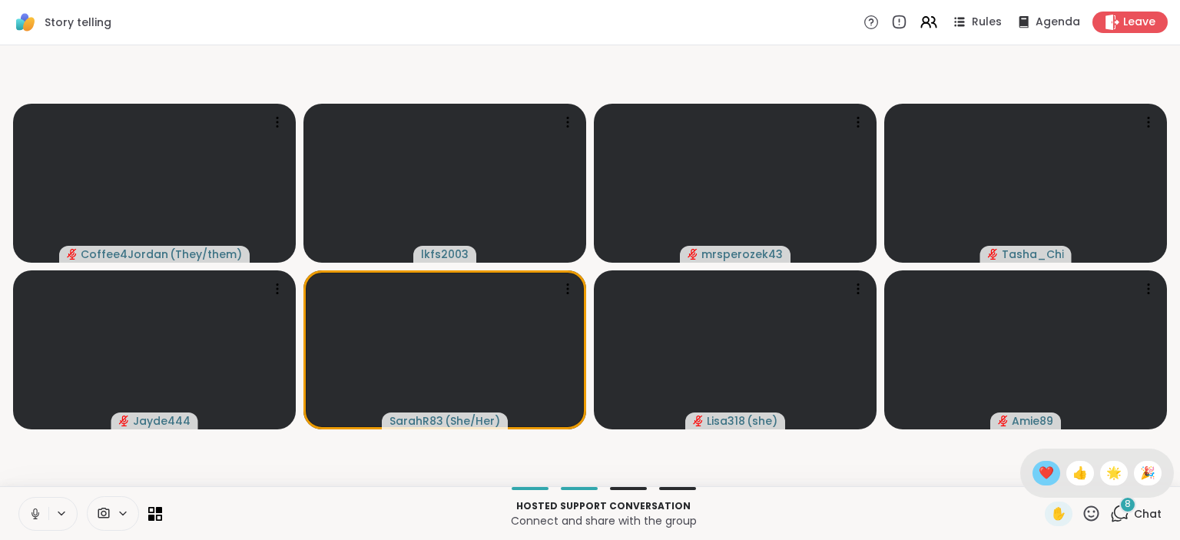
click at [1038, 468] on span "❤️" at bounding box center [1045, 473] width 15 height 18
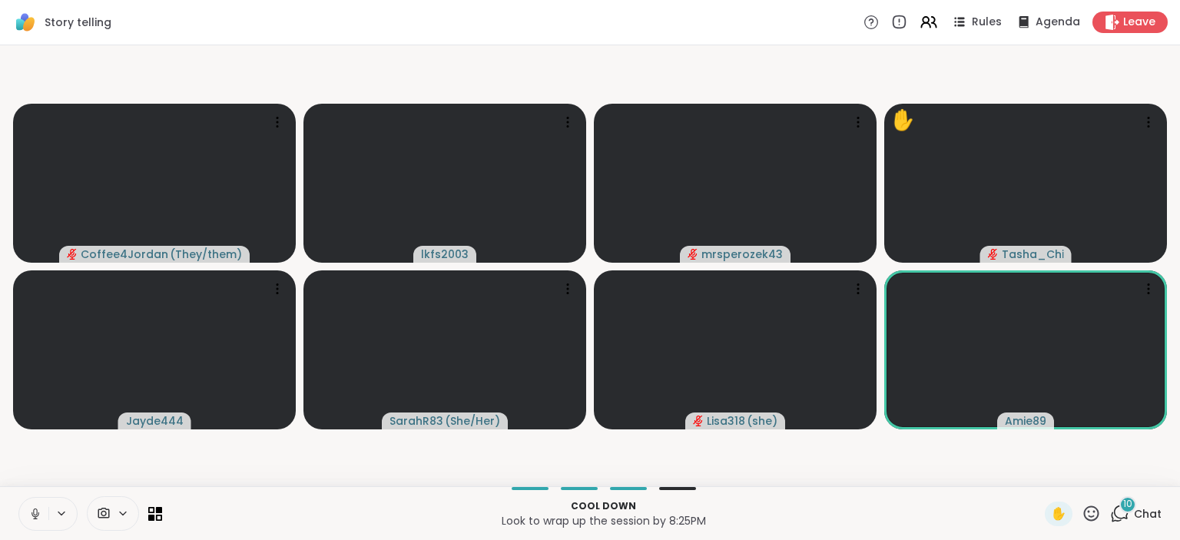
click at [1098, 511] on icon at bounding box center [1091, 512] width 15 height 15
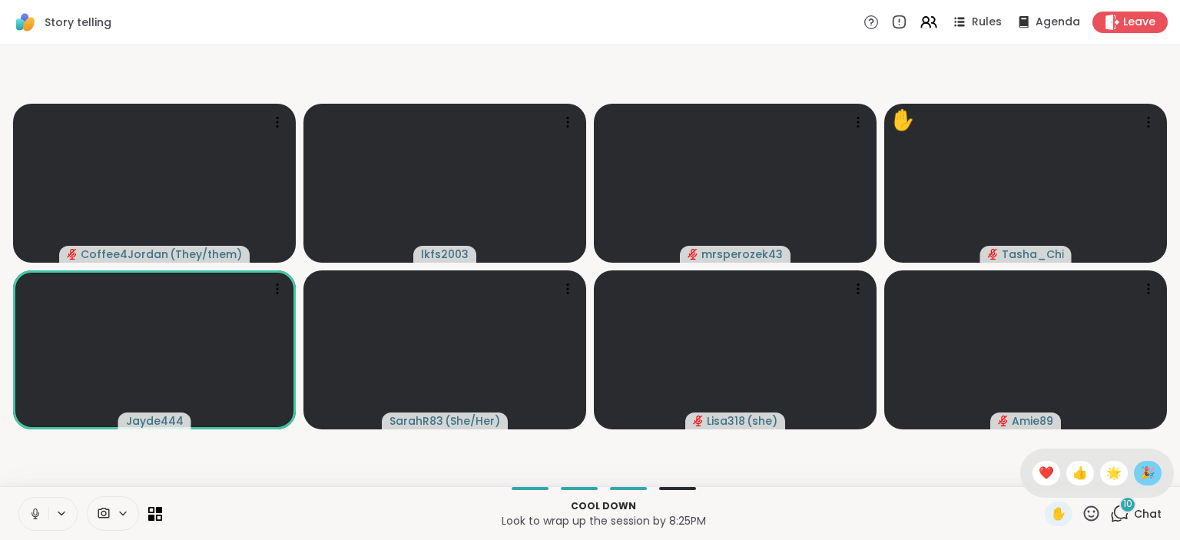
click at [1140, 482] on span "🎉" at bounding box center [1147, 473] width 15 height 18
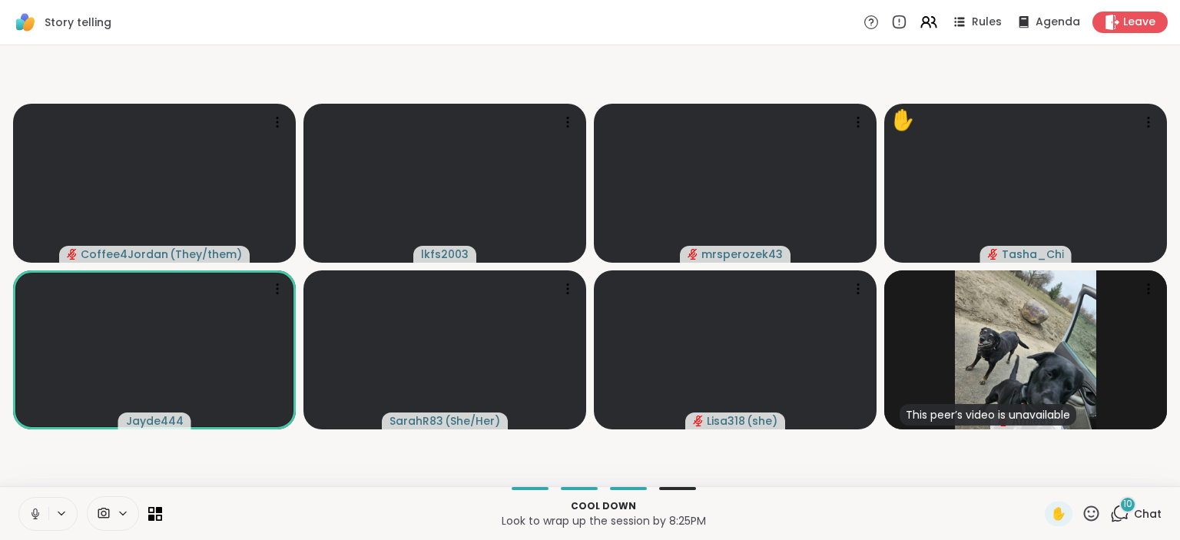
click at [1095, 521] on icon at bounding box center [1090, 513] width 19 height 19
click at [1040, 481] on span "❤️" at bounding box center [1045, 473] width 15 height 18
click at [1062, 515] on span "✋" at bounding box center [1058, 514] width 15 height 18
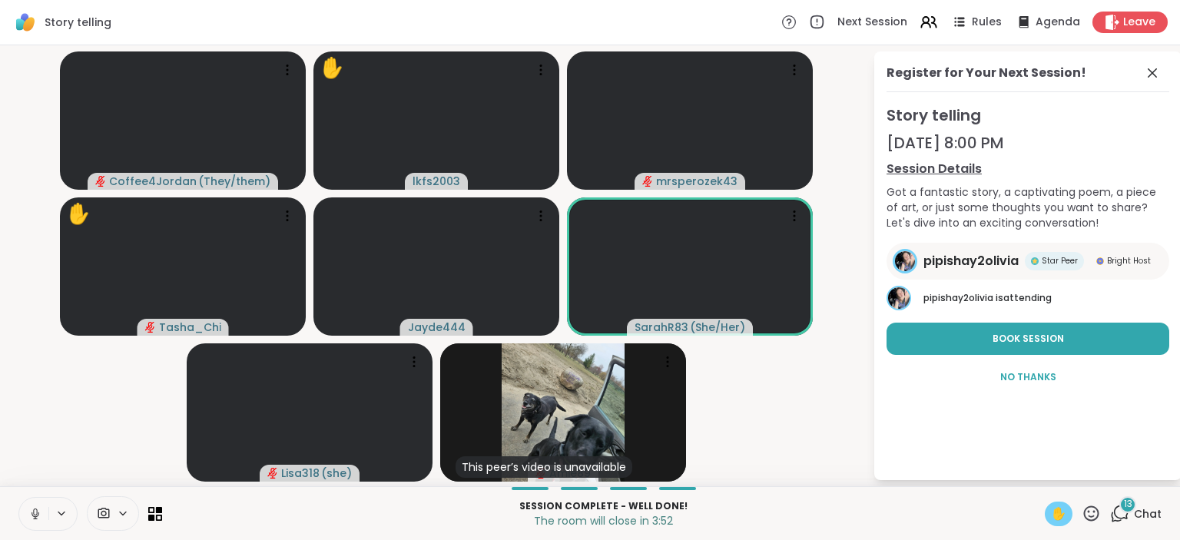
click at [33, 519] on icon at bounding box center [35, 514] width 14 height 14
click at [1055, 515] on span "✋" at bounding box center [1058, 514] width 15 height 18
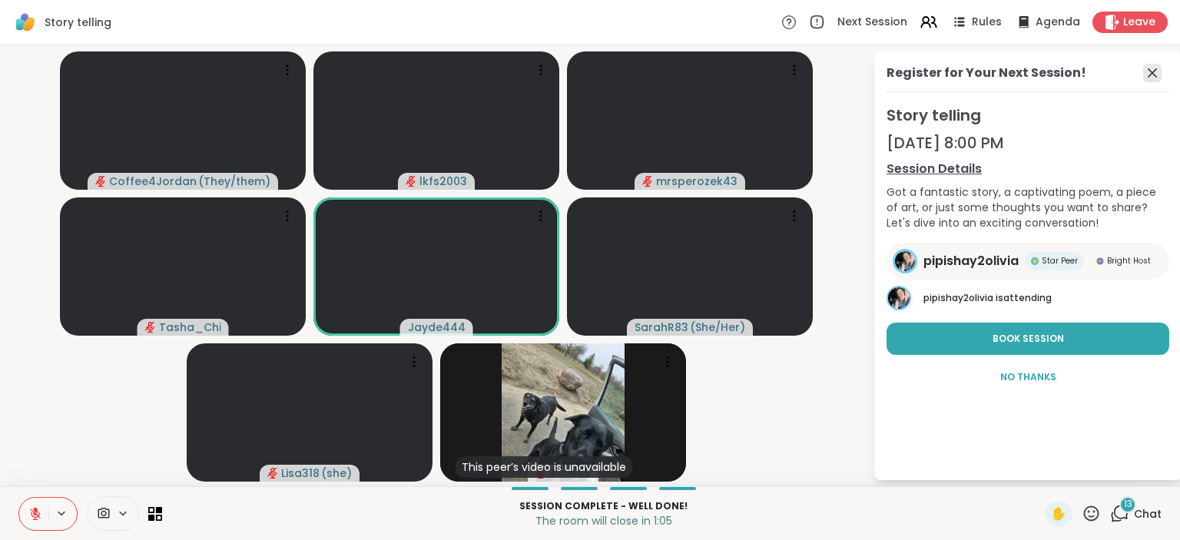
click at [1153, 75] on icon at bounding box center [1152, 73] width 18 height 18
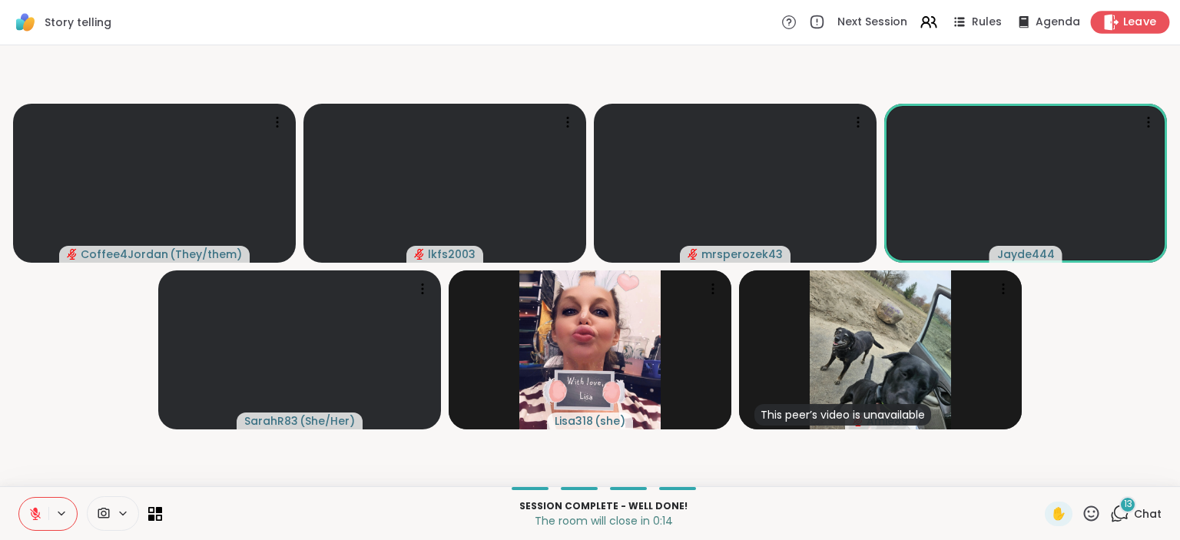
click at [1143, 25] on span "Leave" at bounding box center [1140, 23] width 34 height 16
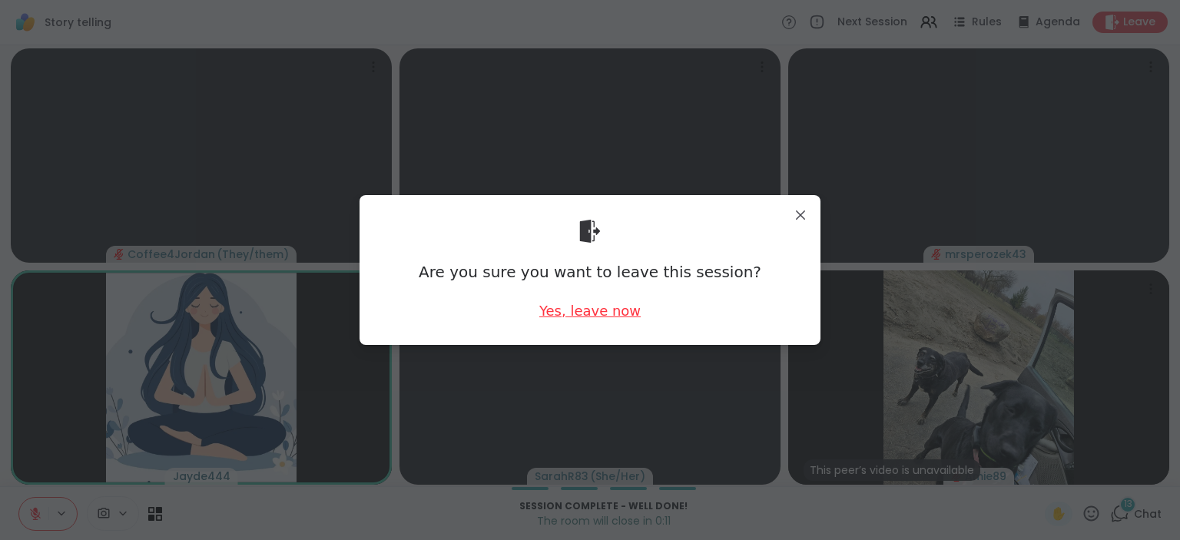
click at [601, 303] on div "Yes, leave now" at bounding box center [589, 310] width 101 height 19
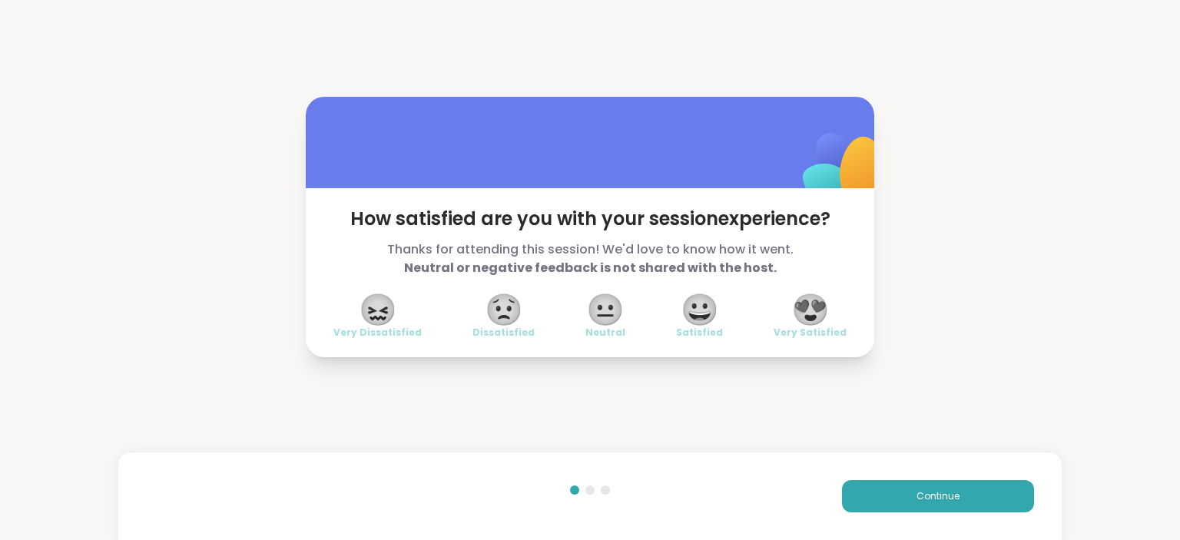
click at [821, 300] on span "😍" at bounding box center [810, 310] width 38 height 28
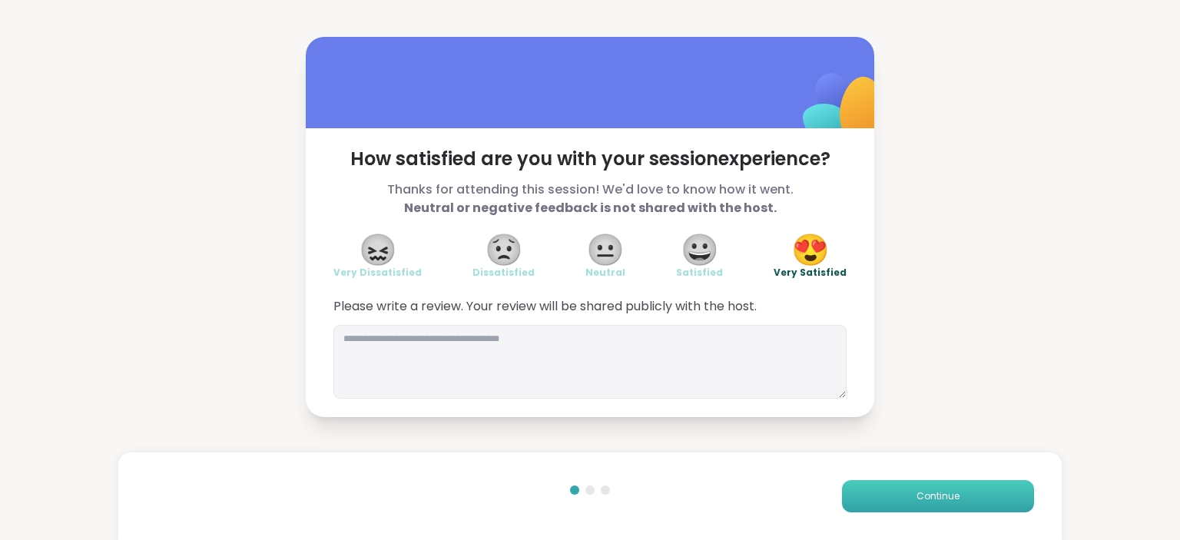
click at [920, 498] on span "Continue" at bounding box center [937, 496] width 43 height 14
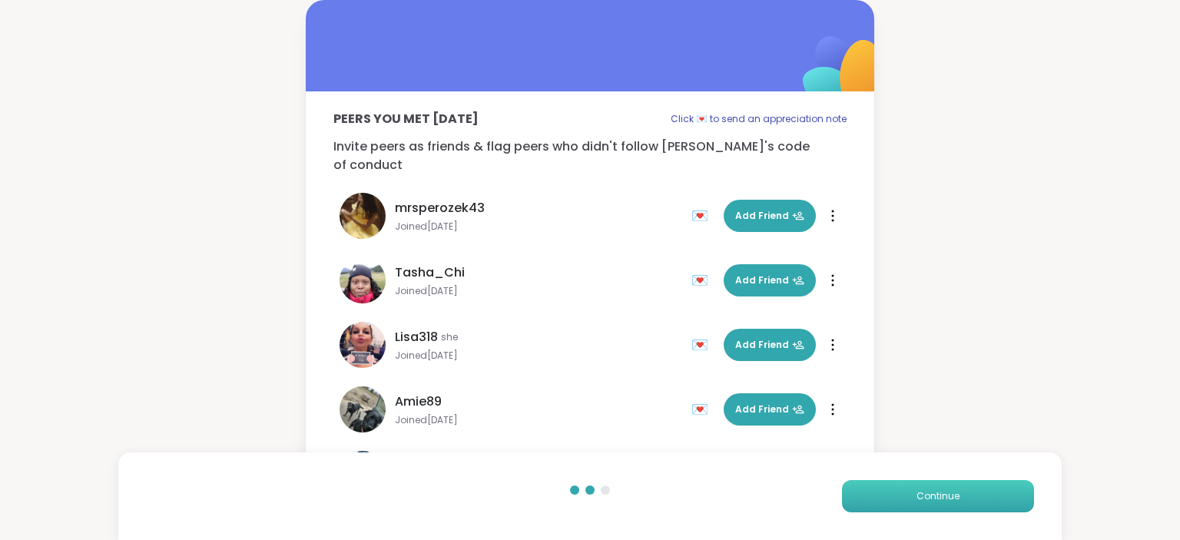
click at [892, 494] on button "Continue" at bounding box center [938, 496] width 192 height 32
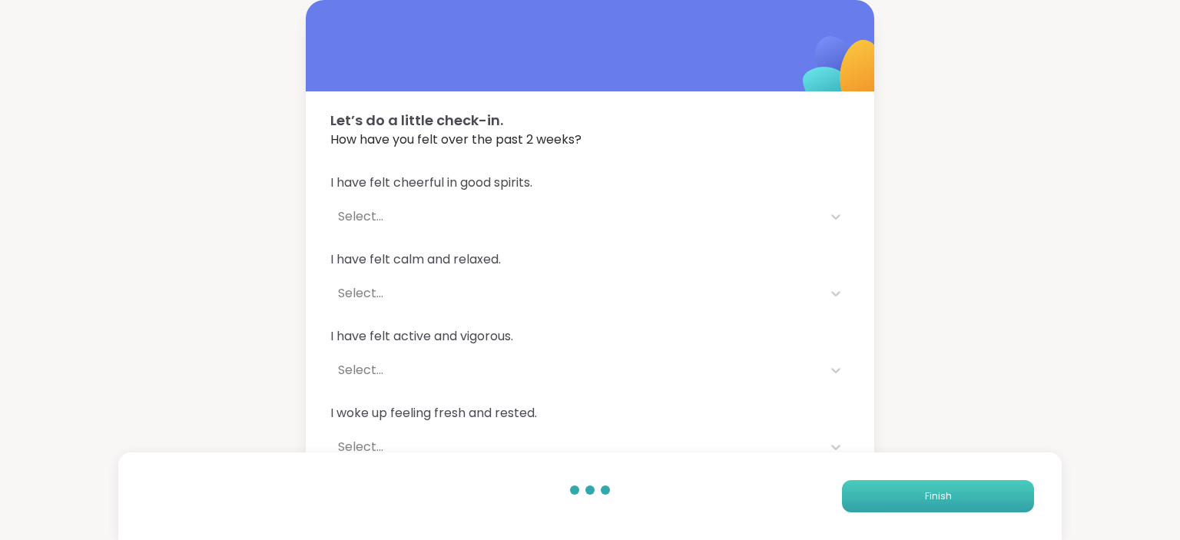
click at [870, 498] on button "Finish" at bounding box center [938, 496] width 192 height 32
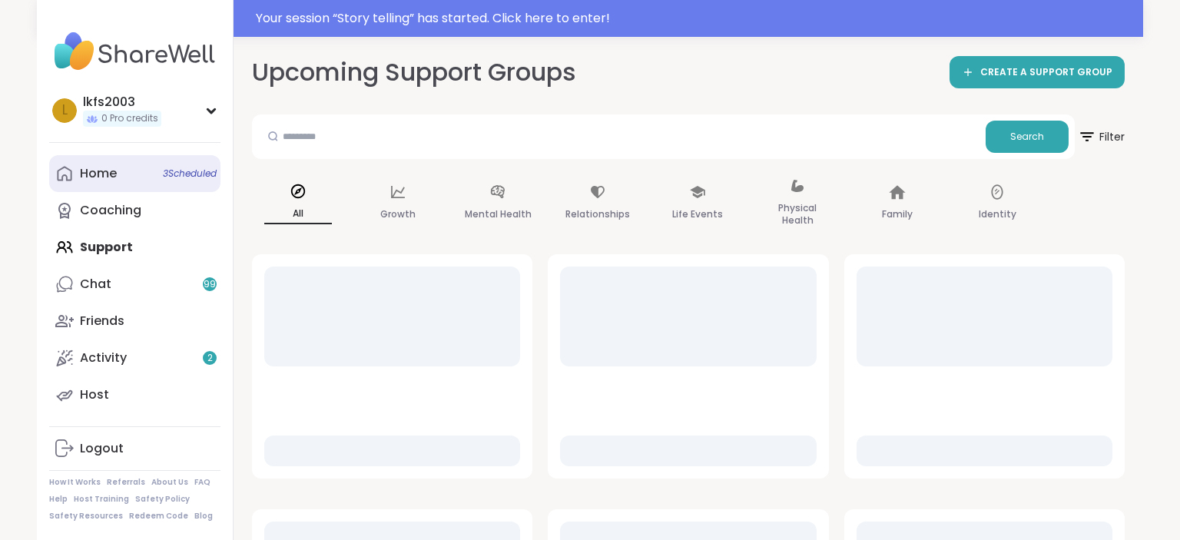
click at [170, 171] on span "3 Scheduled" at bounding box center [190, 173] width 54 height 12
